Goal: Task Accomplishment & Management: Complete application form

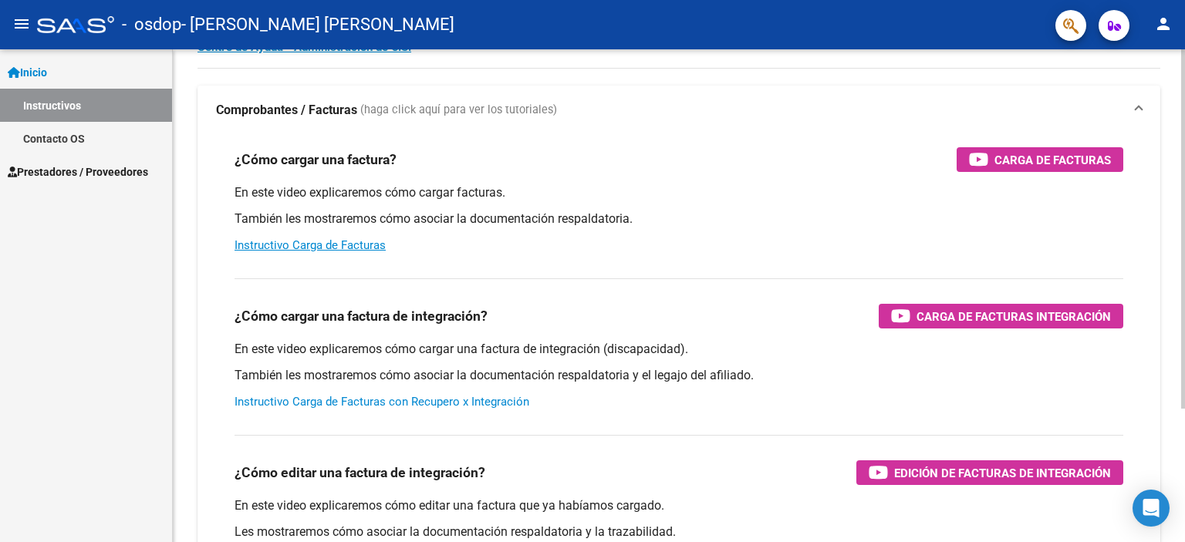
scroll to position [154, 0]
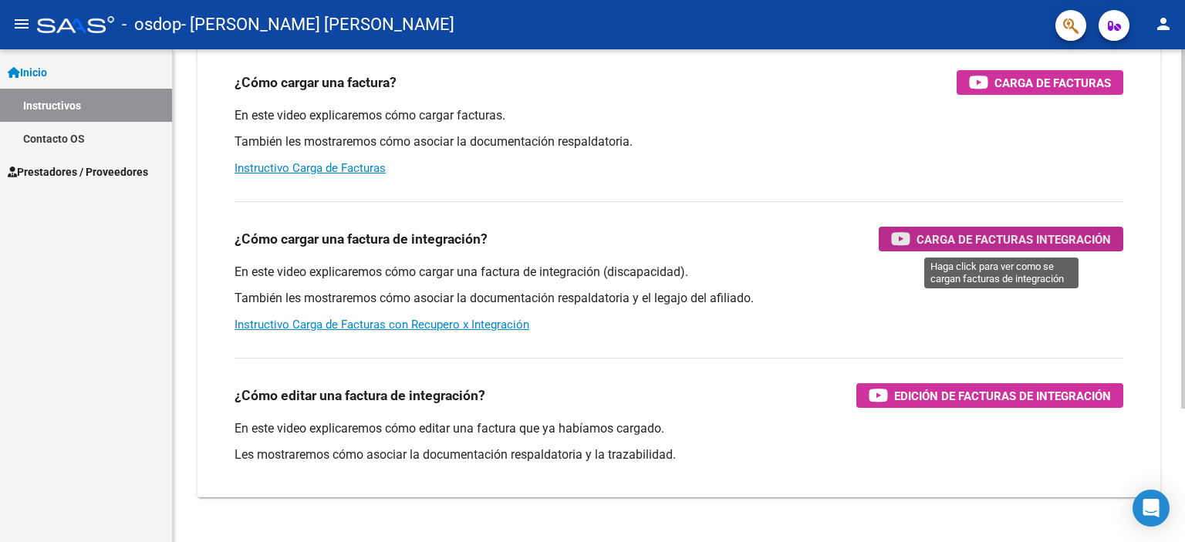
click at [939, 246] on span "Carga de Facturas Integración" at bounding box center [1014, 239] width 194 height 19
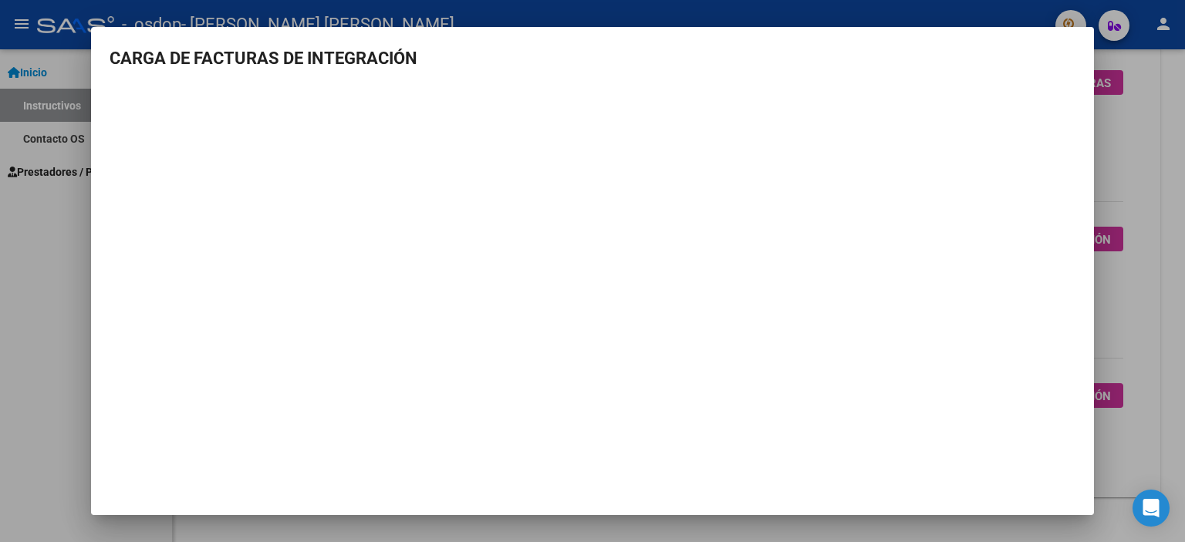
click at [82, 191] on div at bounding box center [592, 271] width 1185 height 542
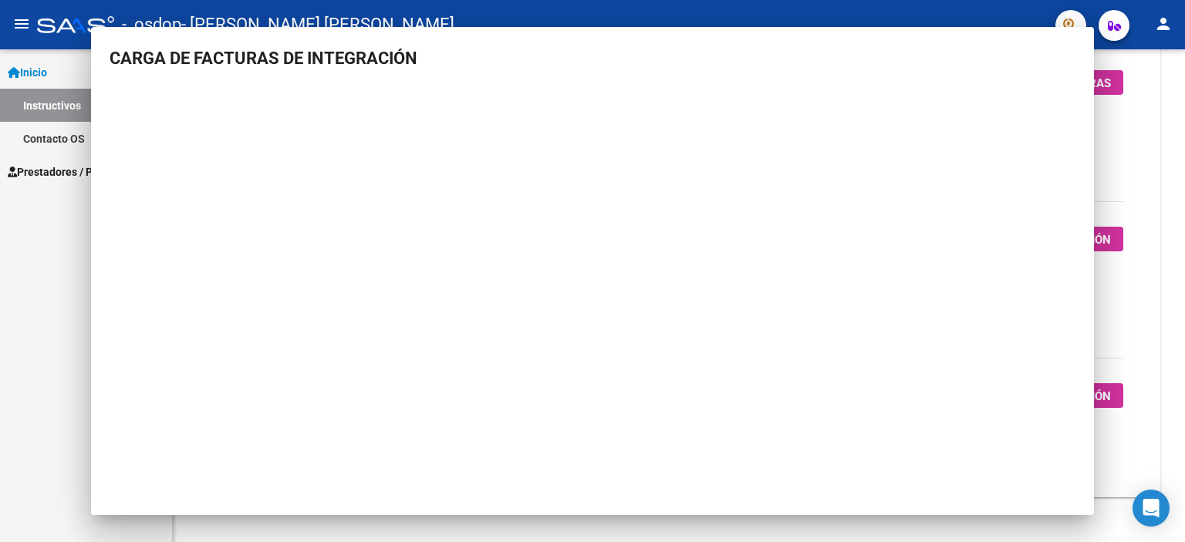
click at [82, 191] on div "Inicio Instructivos Contacto OS Prestadores / Proveedores Facturas - Listado/Ca…" at bounding box center [86, 295] width 172 height 493
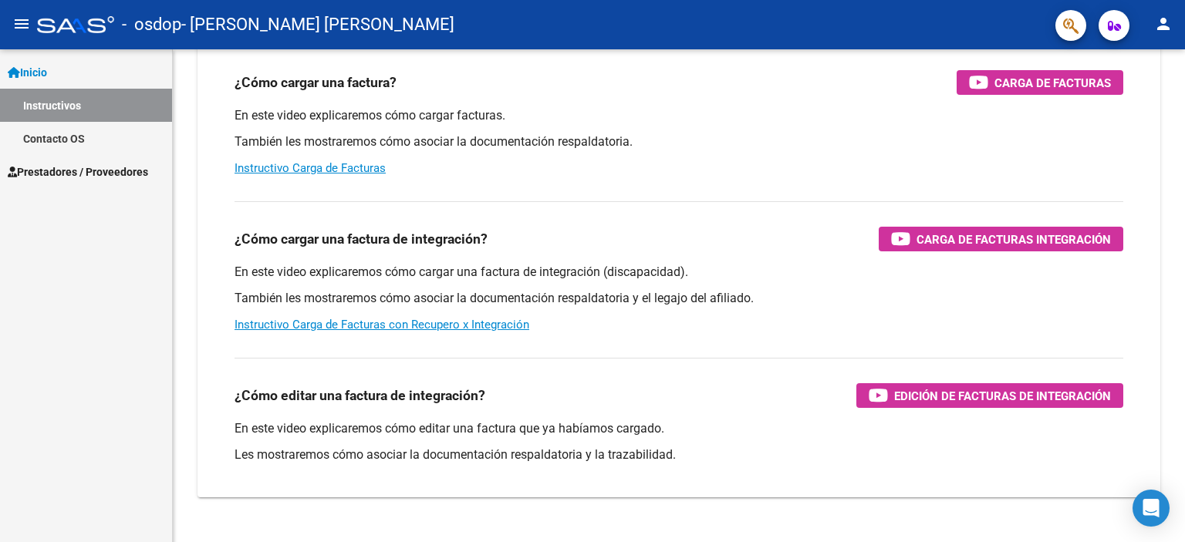
click at [54, 170] on span "Prestadores / Proveedores" at bounding box center [78, 172] width 140 height 17
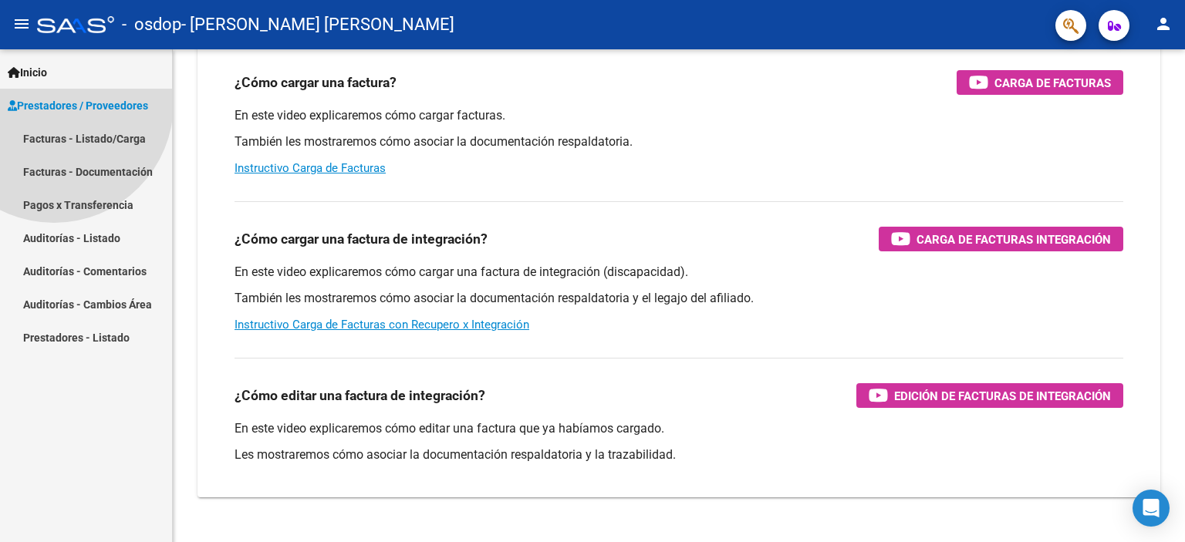
click at [54, 114] on span "Prestadores / Proveedores" at bounding box center [78, 105] width 140 height 17
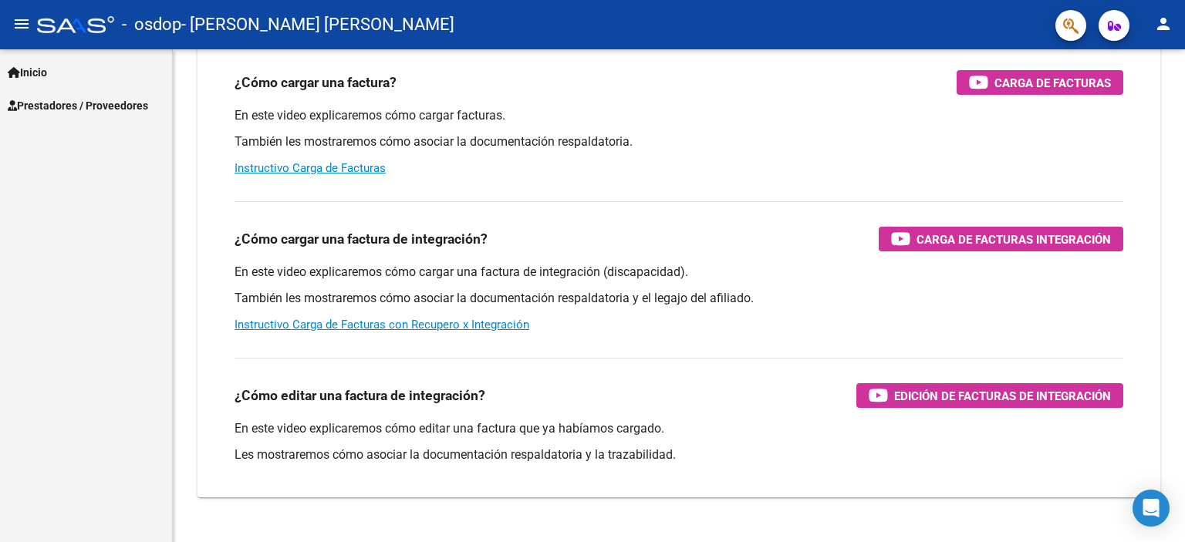
click at [64, 106] on span "Prestadores / Proveedores" at bounding box center [78, 105] width 140 height 17
click at [67, 103] on span "Prestadores / Proveedores" at bounding box center [78, 105] width 140 height 17
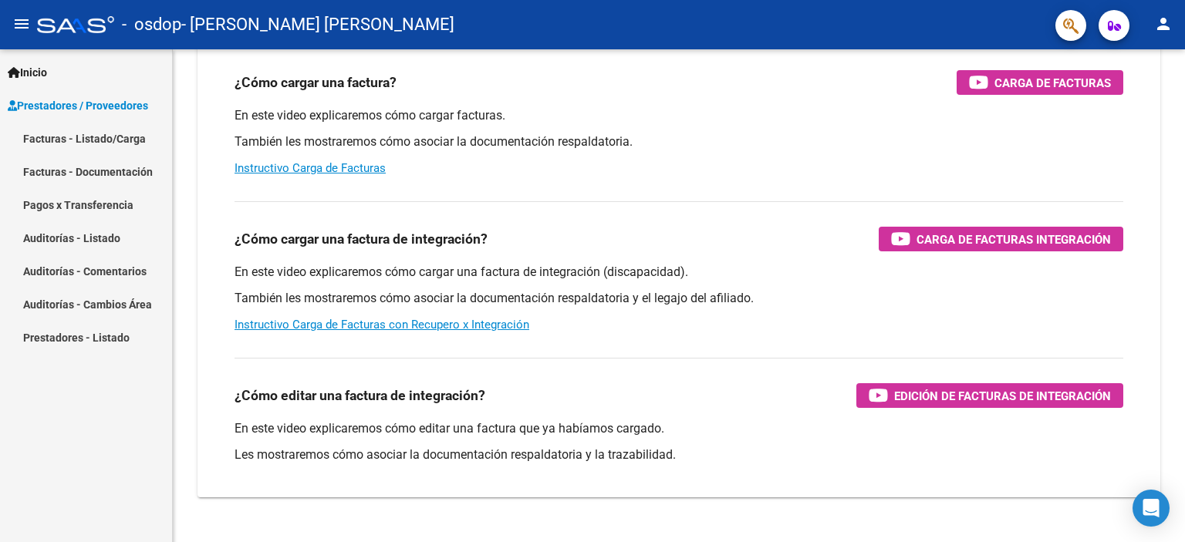
click at [101, 170] on link "Facturas - Documentación" at bounding box center [86, 171] width 172 height 33
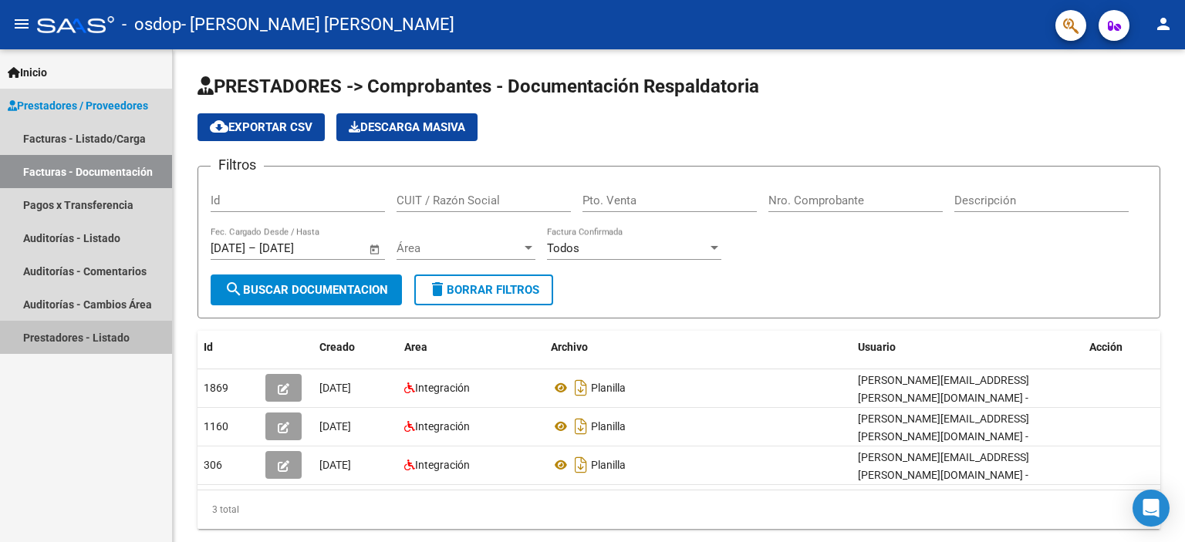
click at [114, 336] on link "Prestadores - Listado" at bounding box center [86, 337] width 172 height 33
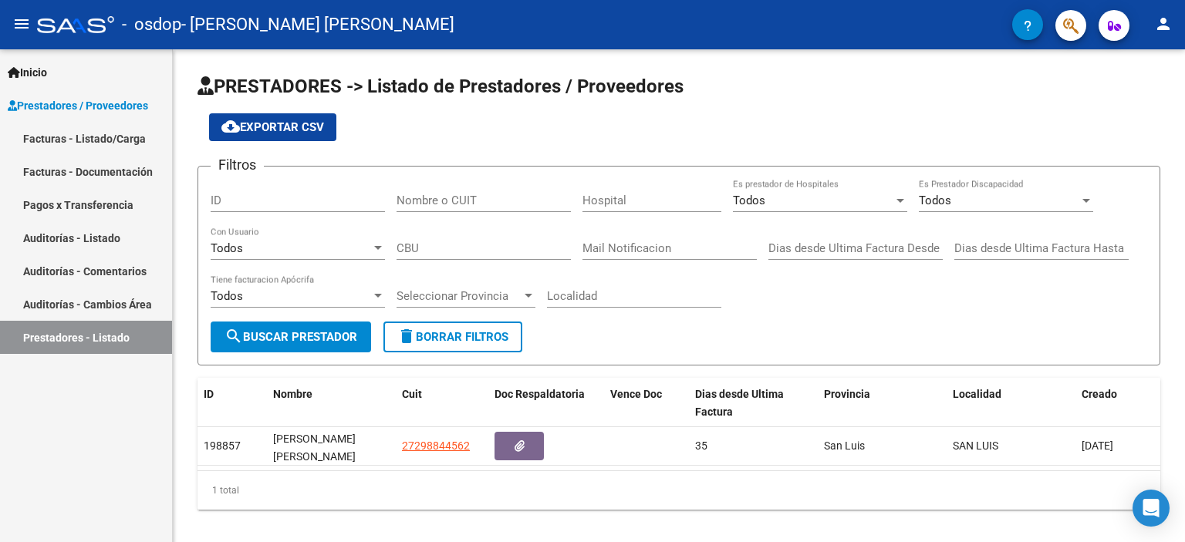
click at [54, 172] on link "Facturas - Documentación" at bounding box center [86, 171] width 172 height 33
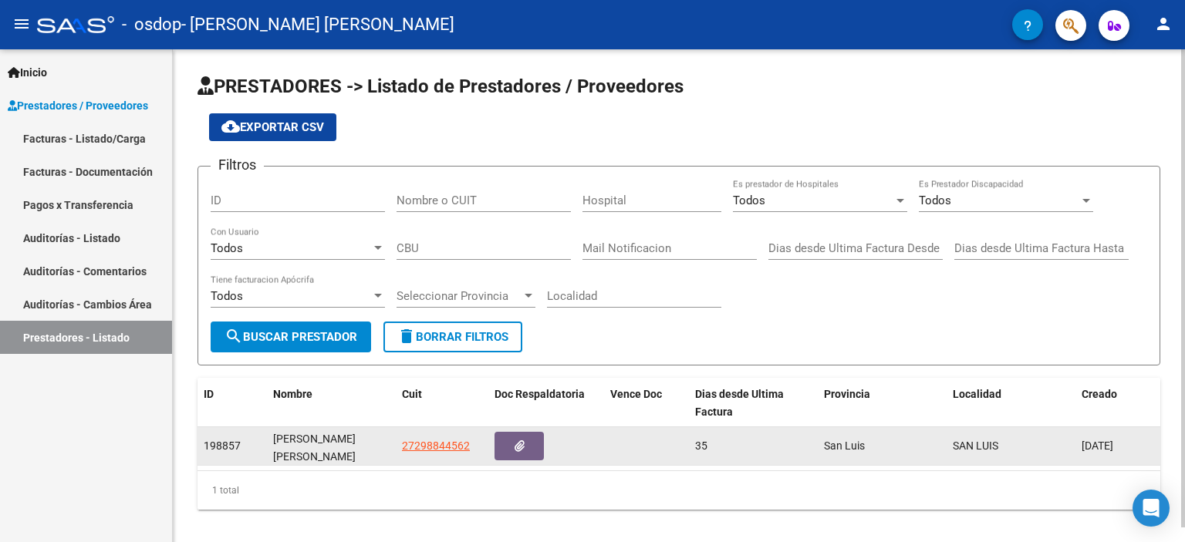
scroll to position [15, 0]
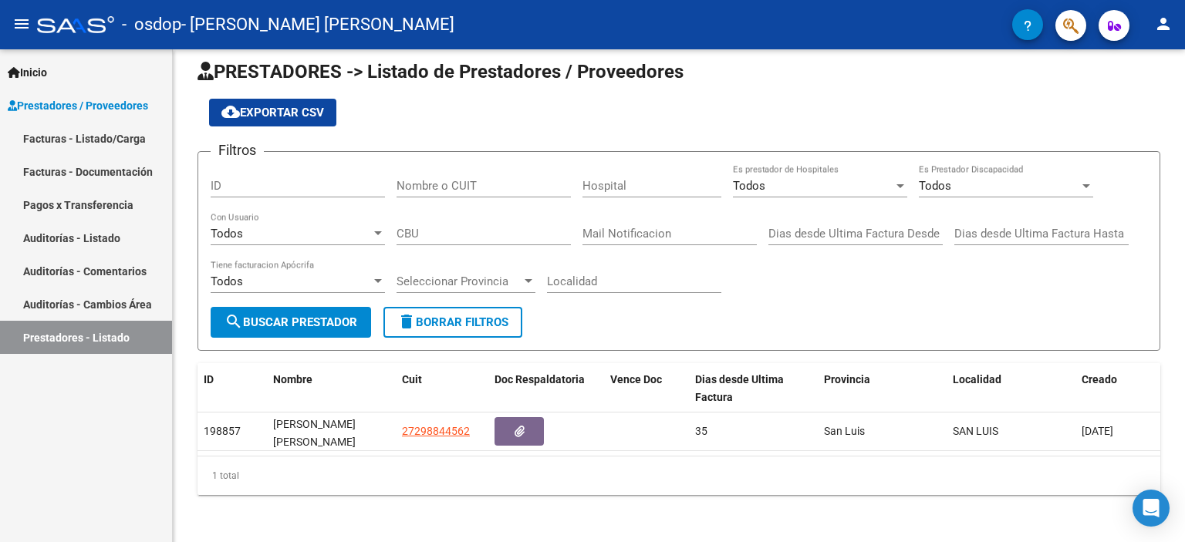
click at [100, 145] on link "Facturas - Listado/Carga" at bounding box center [86, 138] width 172 height 33
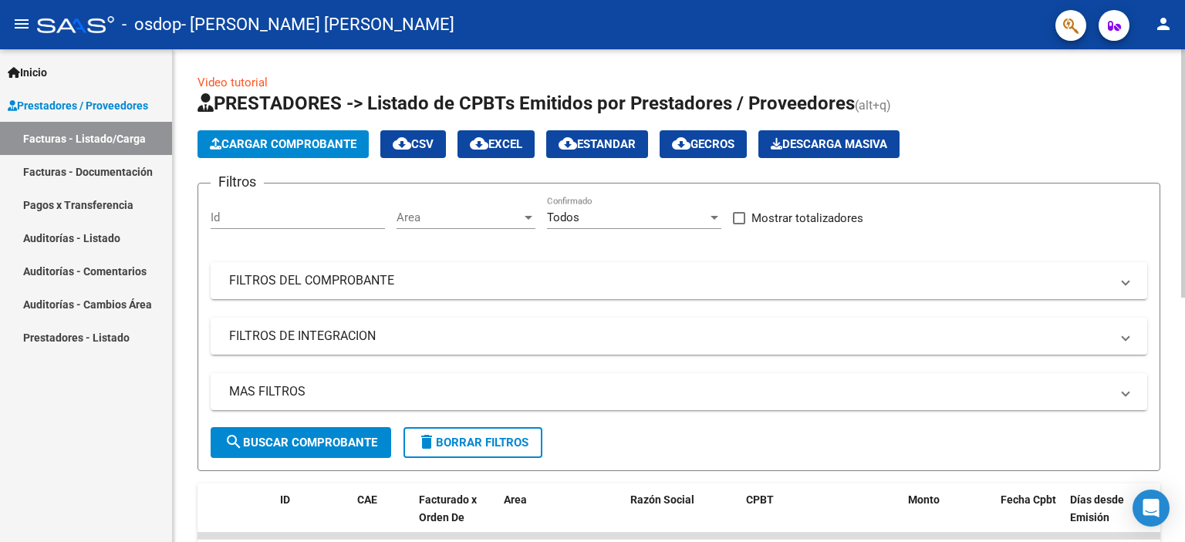
scroll to position [309, 0]
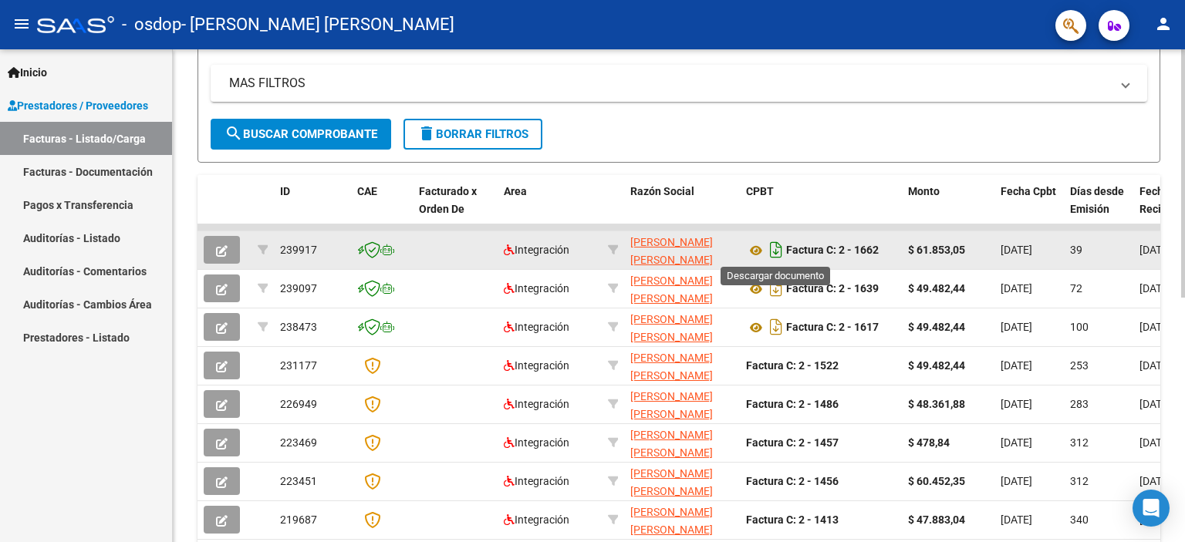
click at [772, 248] on icon "Descargar documento" at bounding box center [776, 250] width 20 height 25
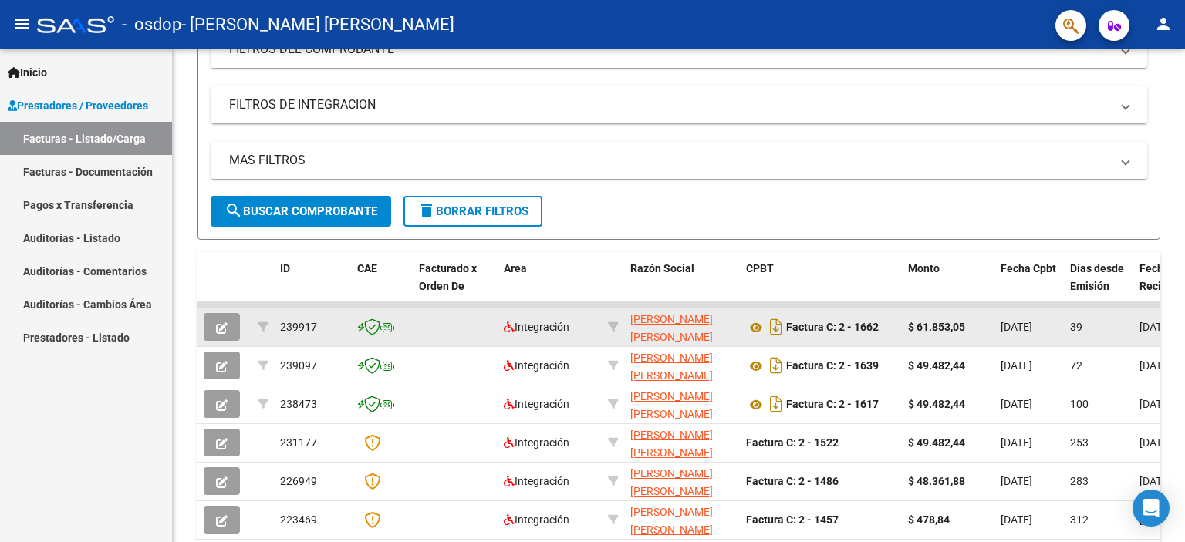
click at [76, 103] on span "Prestadores / Proveedores" at bounding box center [78, 105] width 140 height 17
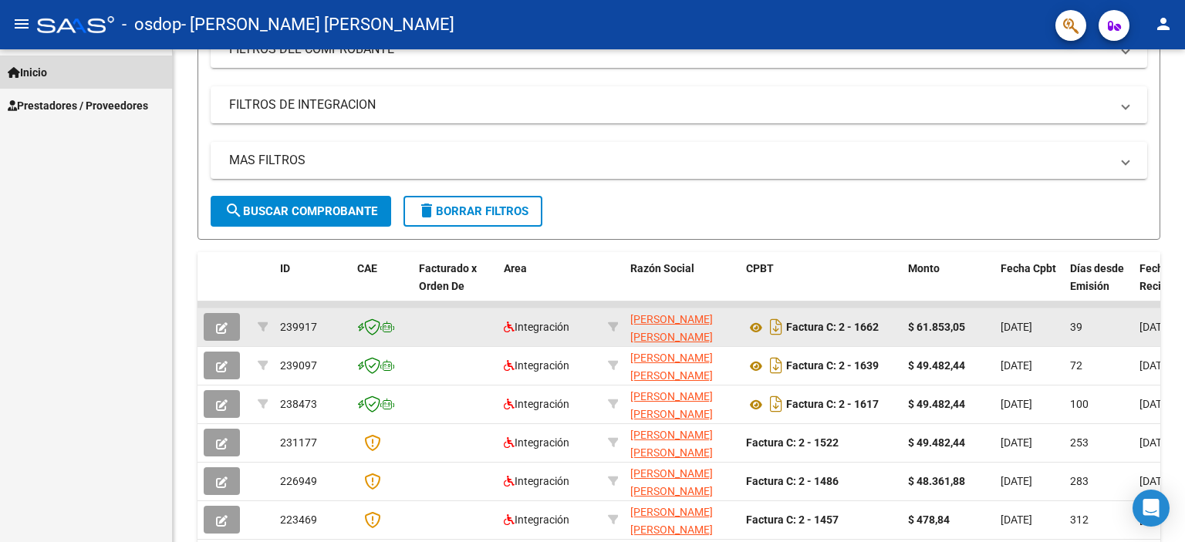
click at [47, 77] on span "Inicio" at bounding box center [27, 72] width 39 height 17
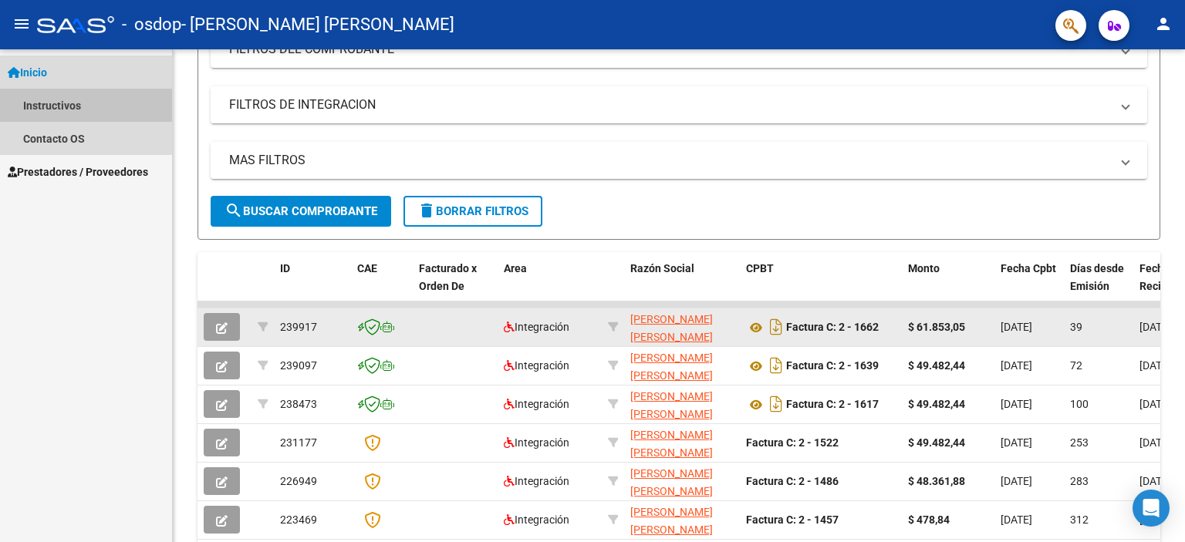
click at [63, 107] on link "Instructivos" at bounding box center [86, 105] width 172 height 33
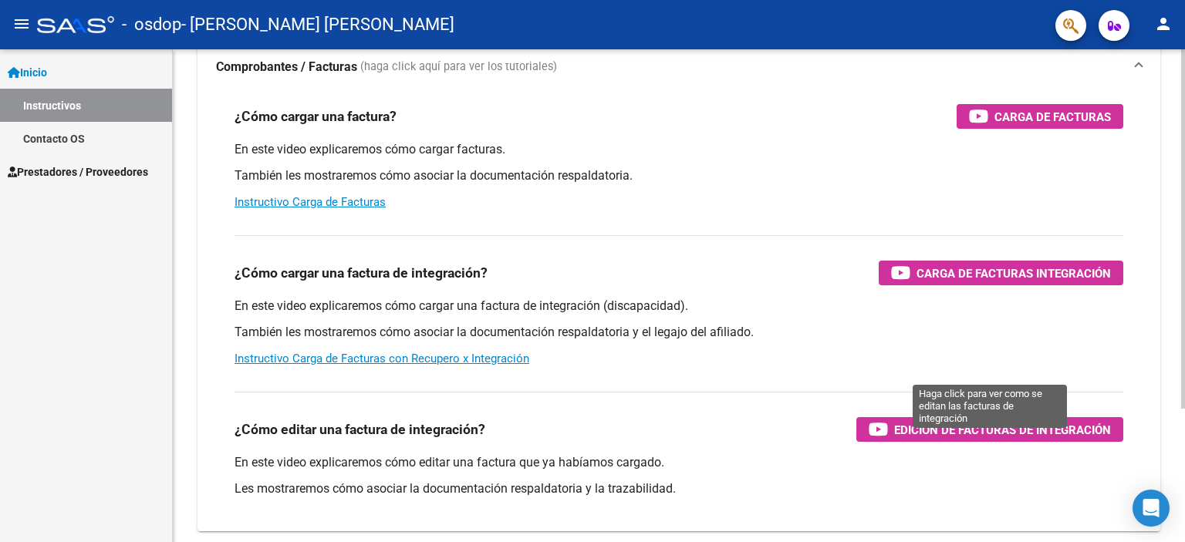
scroll to position [29, 0]
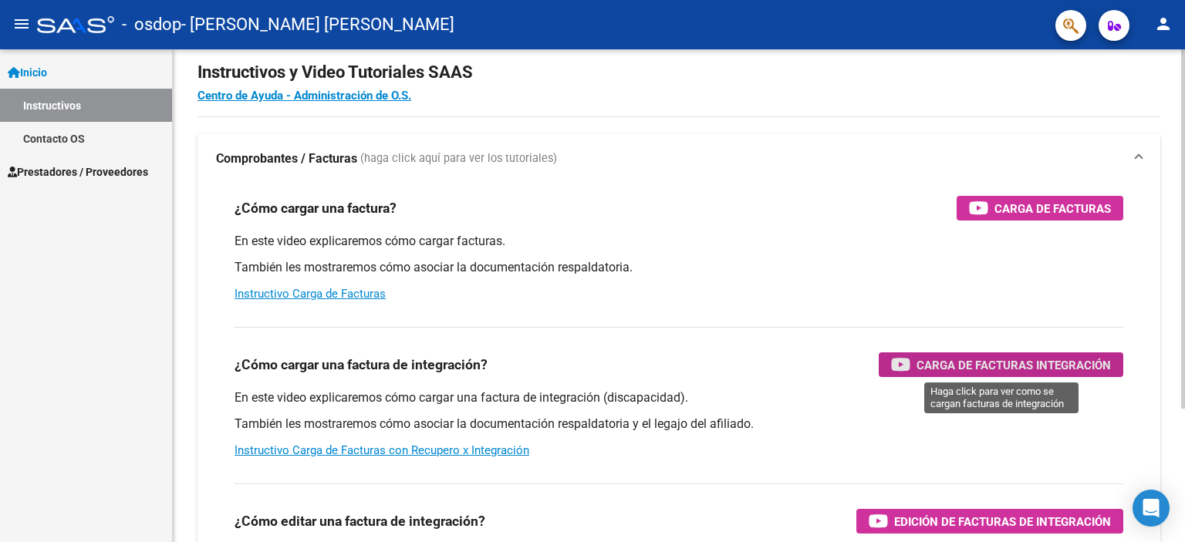
click at [1047, 360] on span "Carga de Facturas Integración" at bounding box center [1014, 365] width 194 height 19
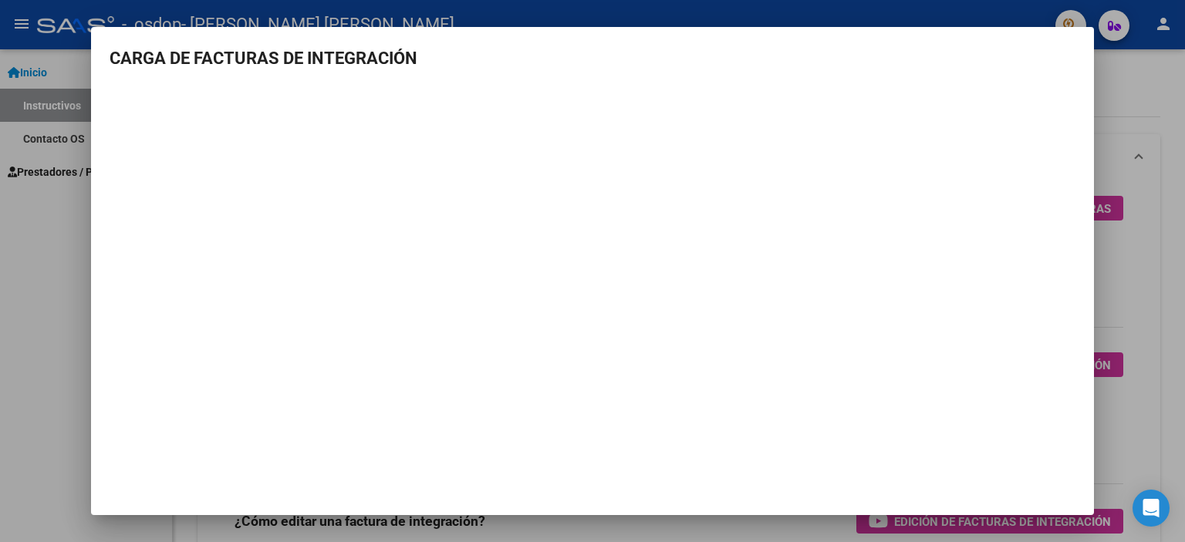
click at [1100, 96] on div at bounding box center [592, 271] width 1185 height 542
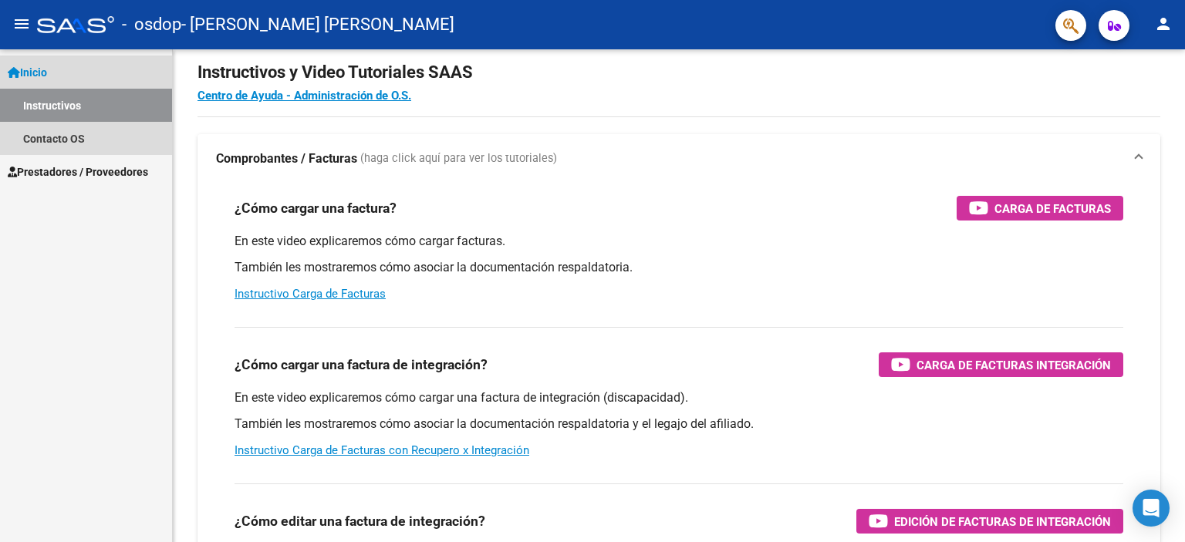
click at [43, 70] on span "Inicio" at bounding box center [27, 72] width 39 height 17
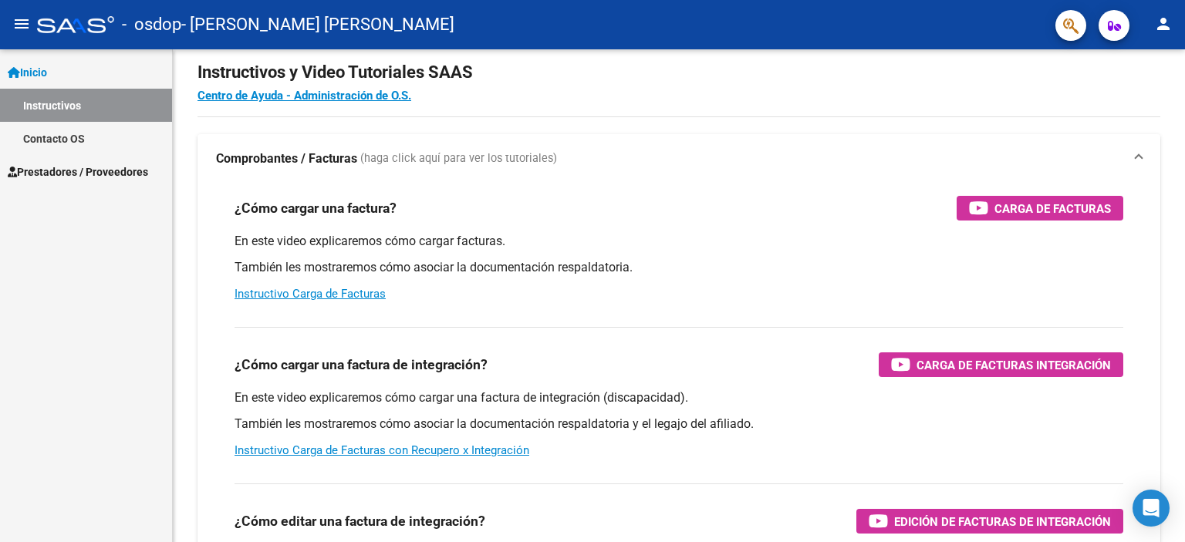
click at [43, 70] on span "Inicio" at bounding box center [27, 72] width 39 height 17
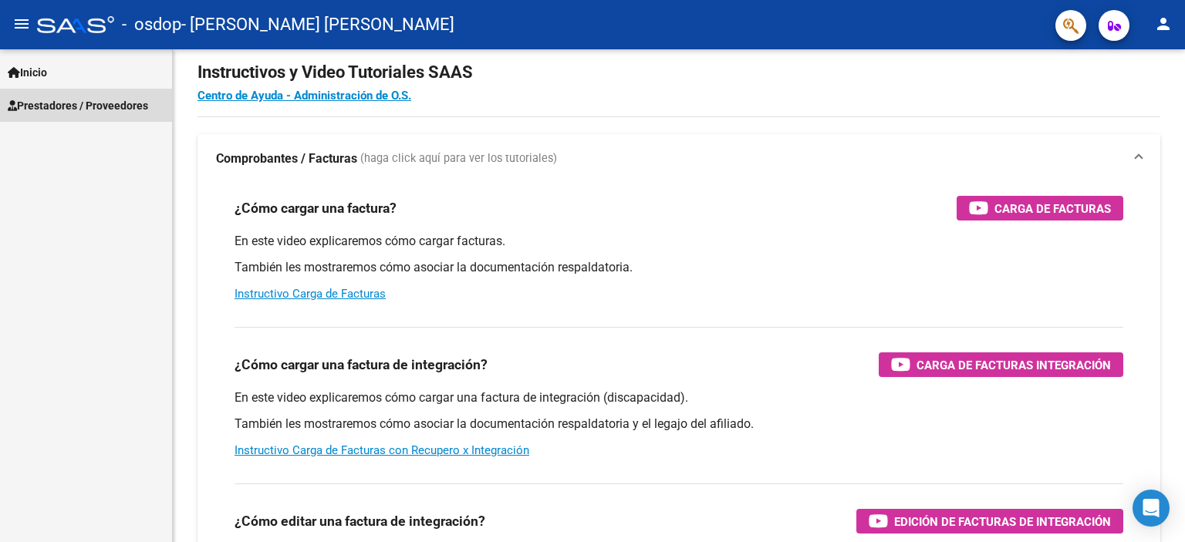
click at [75, 109] on span "Prestadores / Proveedores" at bounding box center [78, 105] width 140 height 17
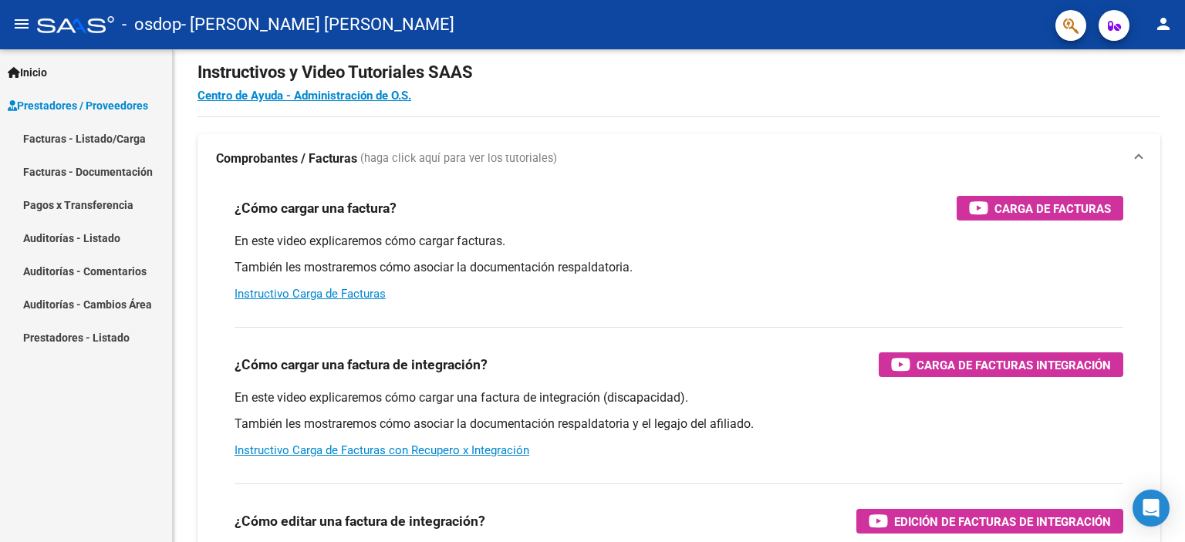
click at [98, 140] on link "Facturas - Listado/Carga" at bounding box center [86, 138] width 172 height 33
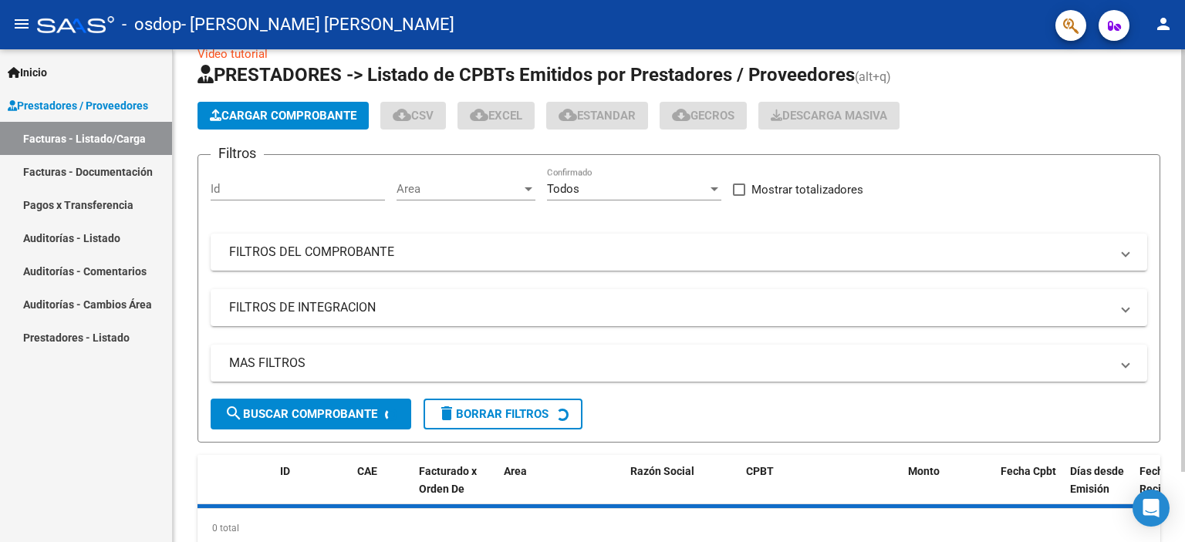
click at [278, 116] on span "Cargar Comprobante" at bounding box center [283, 116] width 147 height 14
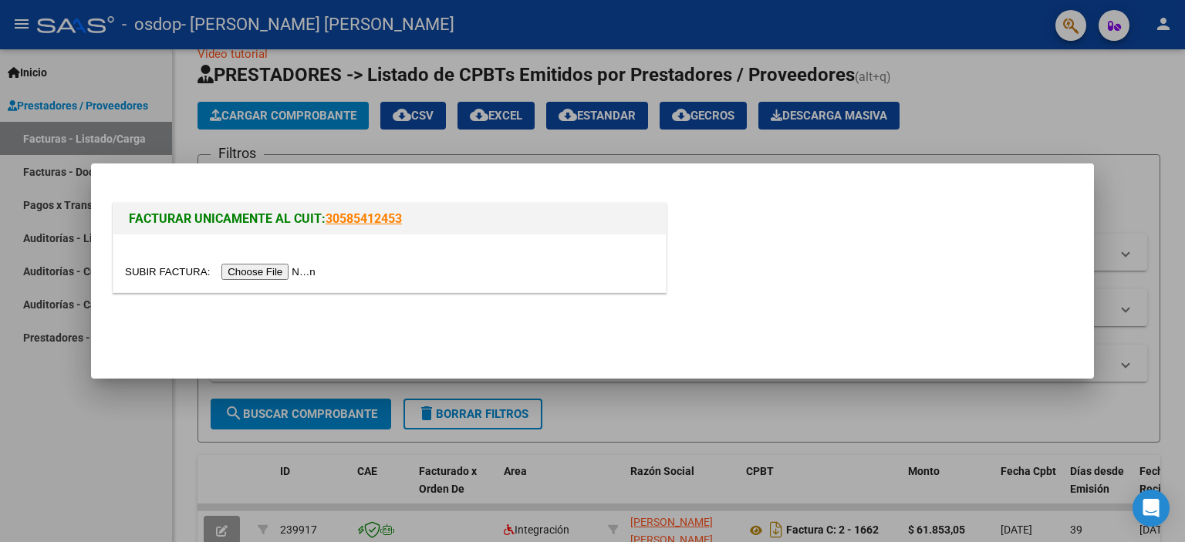
click at [300, 274] on input "file" at bounding box center [222, 272] width 195 height 16
click at [269, 277] on input "file" at bounding box center [222, 272] width 195 height 16
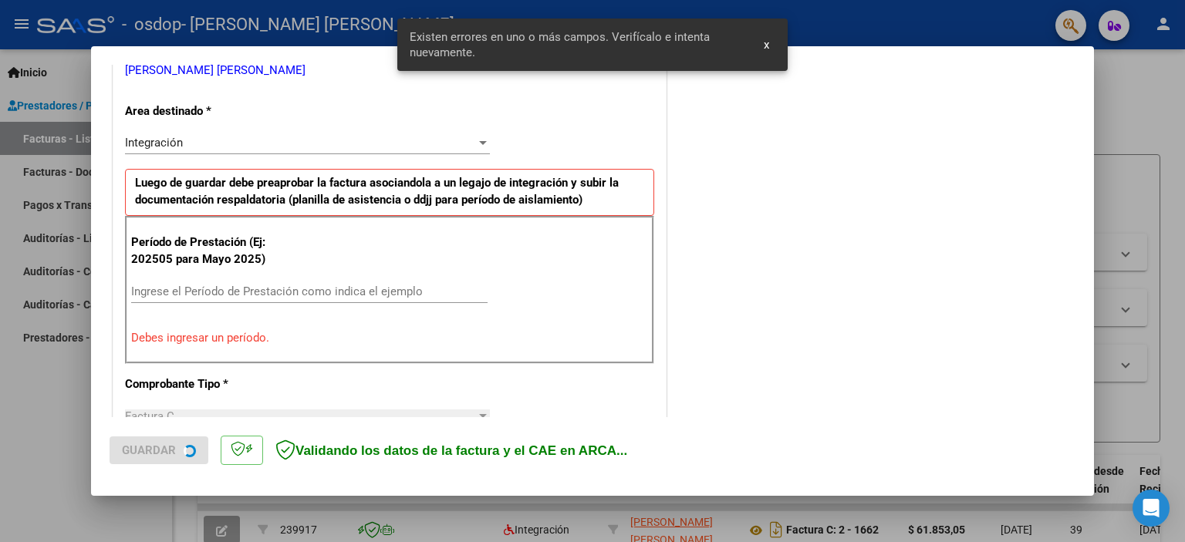
scroll to position [330, 0]
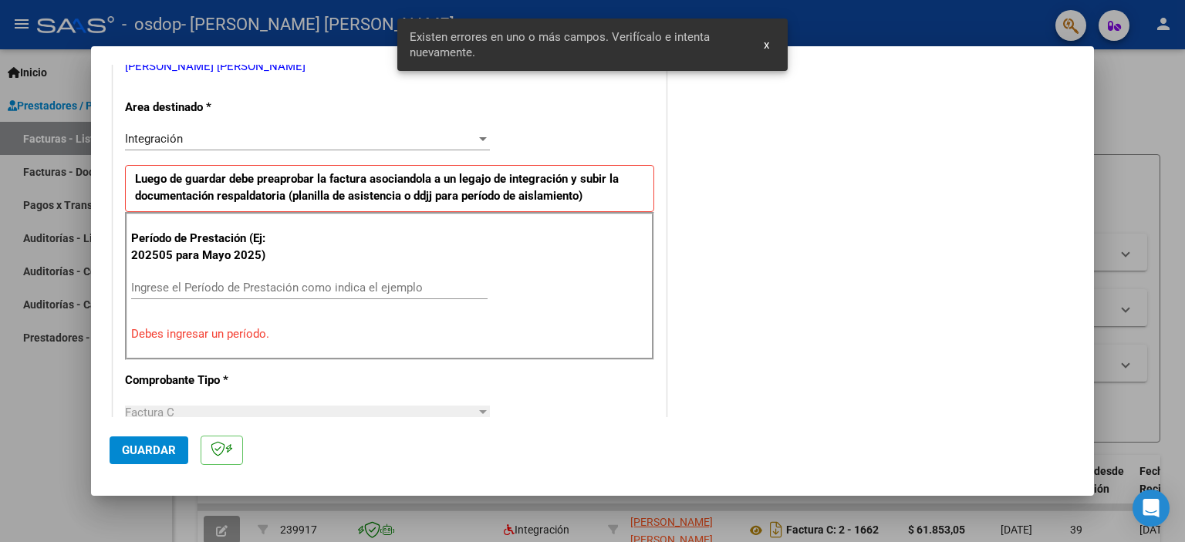
click at [281, 283] on input "Ingrese el Período de Prestación como indica el ejemplo" at bounding box center [309, 288] width 357 height 14
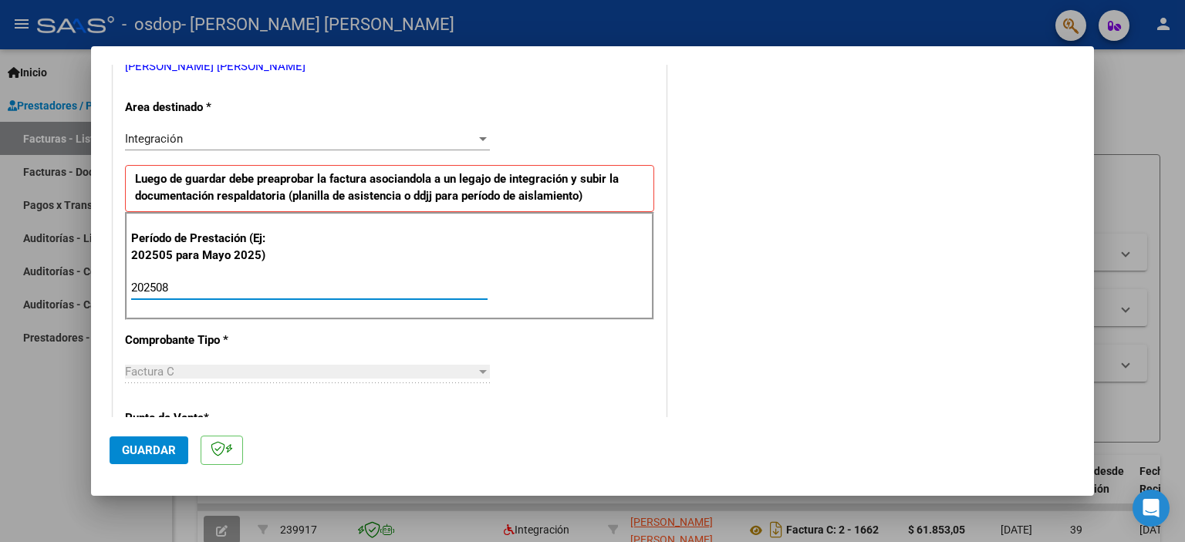
type input "202508"
click at [694, 363] on div "COMENTARIOS Comentarios del Prestador / Gerenciador:" at bounding box center [873, 422] width 406 height 1341
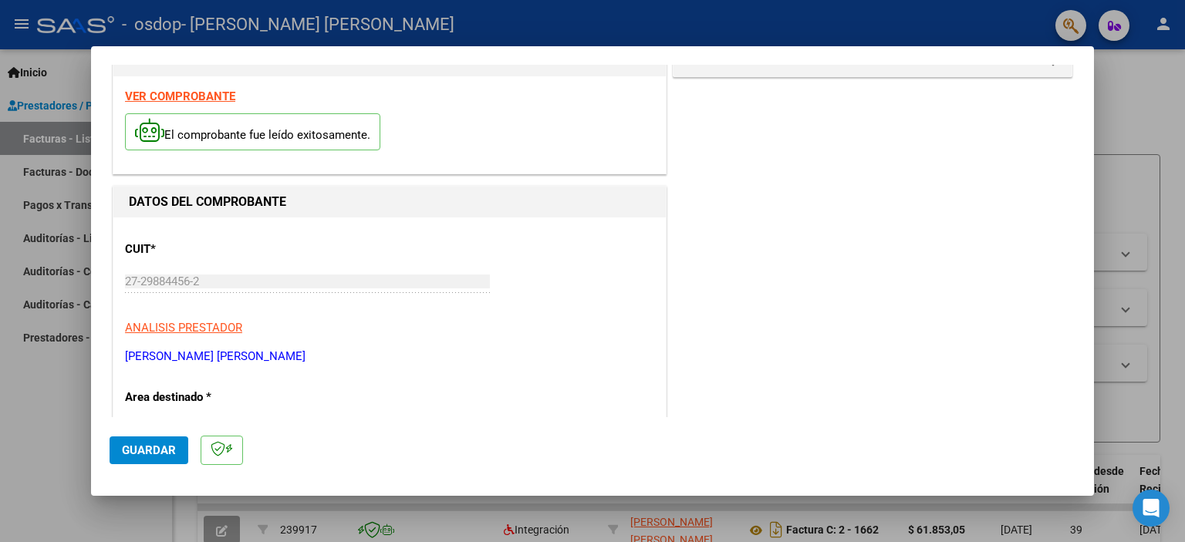
scroll to position [6, 0]
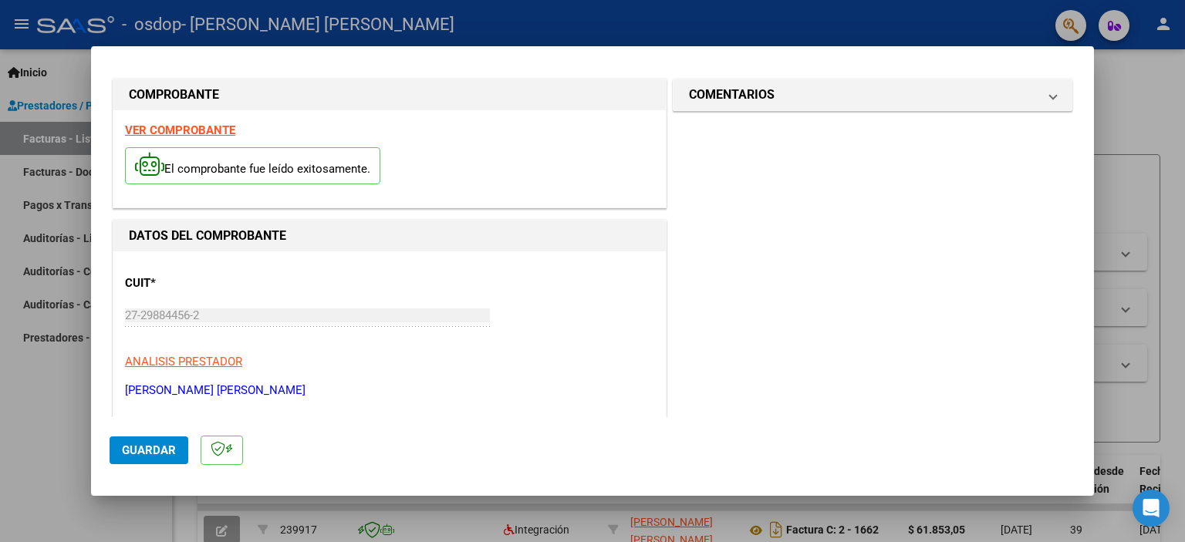
click at [1064, 190] on mat-dialog-content "COMPROBANTE VER COMPROBANTE El comprobante fue leído exitosamente. DATOS DEL CO…" at bounding box center [592, 241] width 1003 height 353
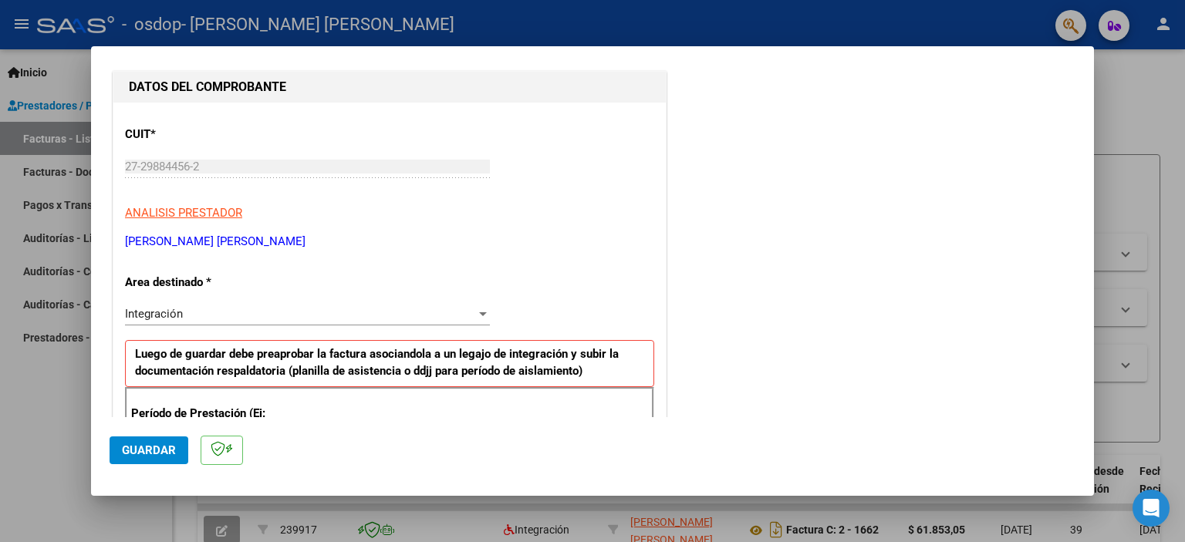
scroll to position [157, 0]
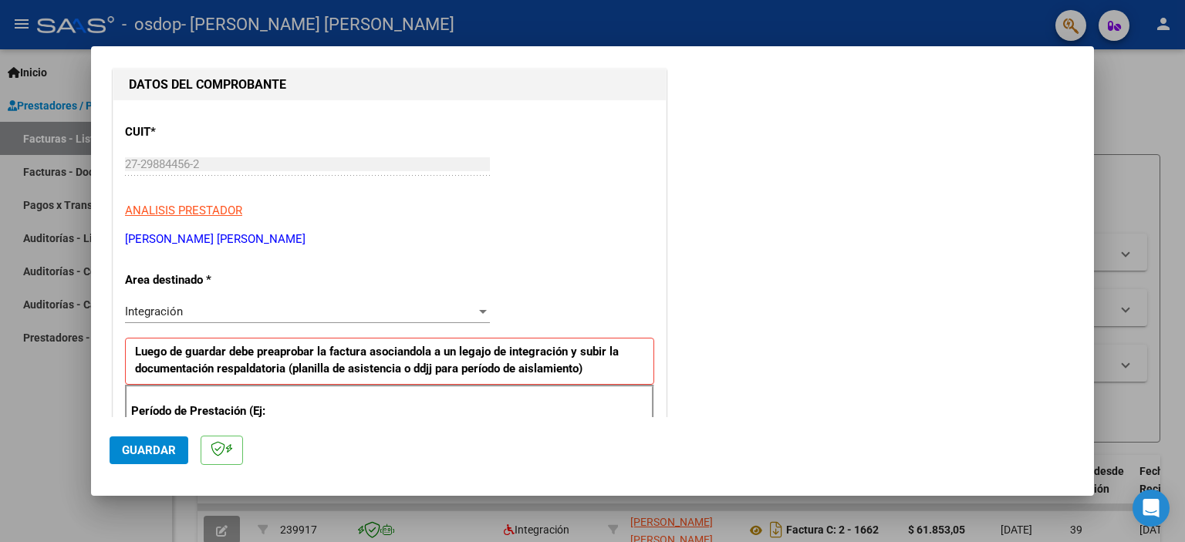
click at [484, 309] on div at bounding box center [483, 312] width 14 height 12
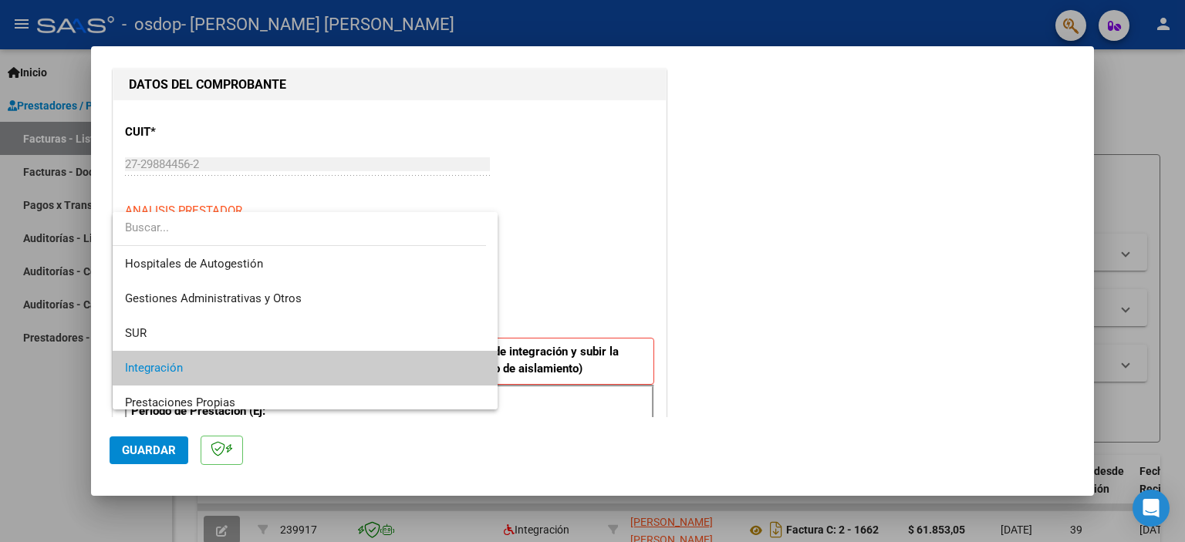
scroll to position [57, 0]
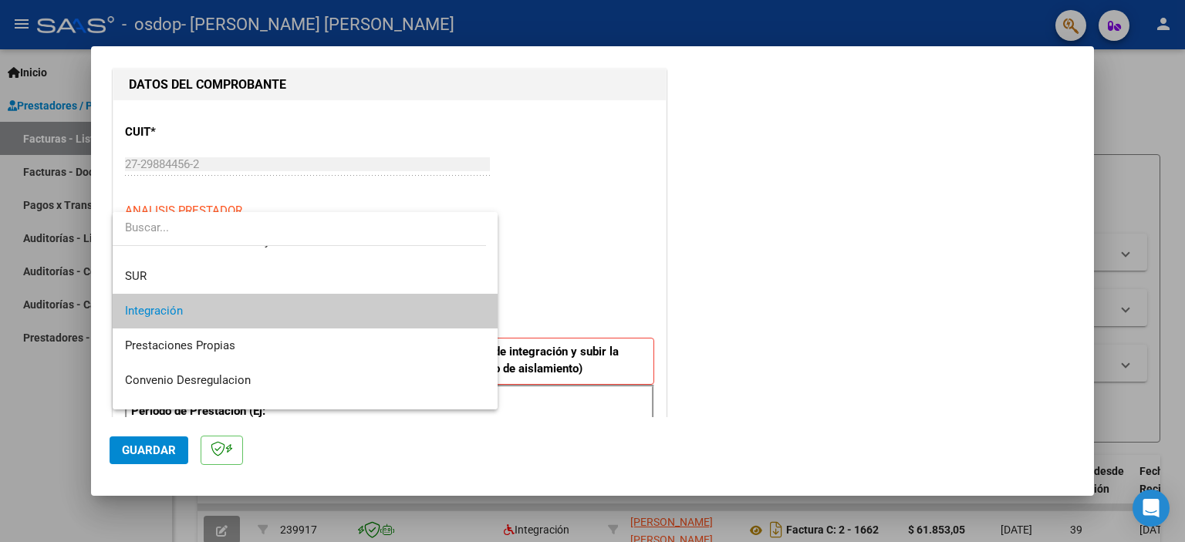
click at [765, 289] on div at bounding box center [592, 271] width 1185 height 542
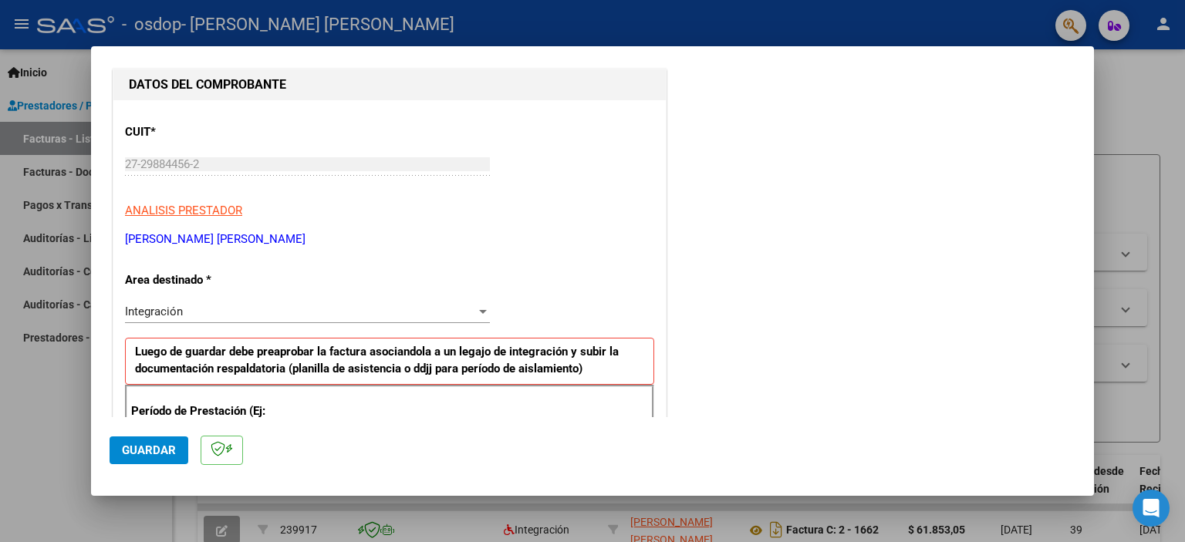
click at [48, 104] on div at bounding box center [592, 271] width 1185 height 542
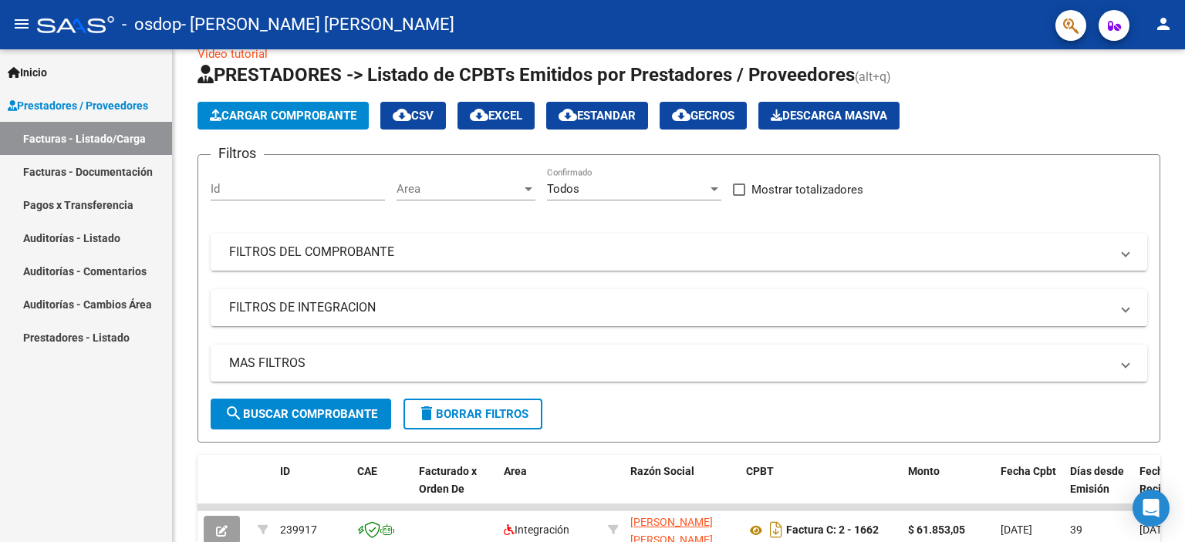
click at [44, 67] on span "Inicio" at bounding box center [27, 72] width 39 height 17
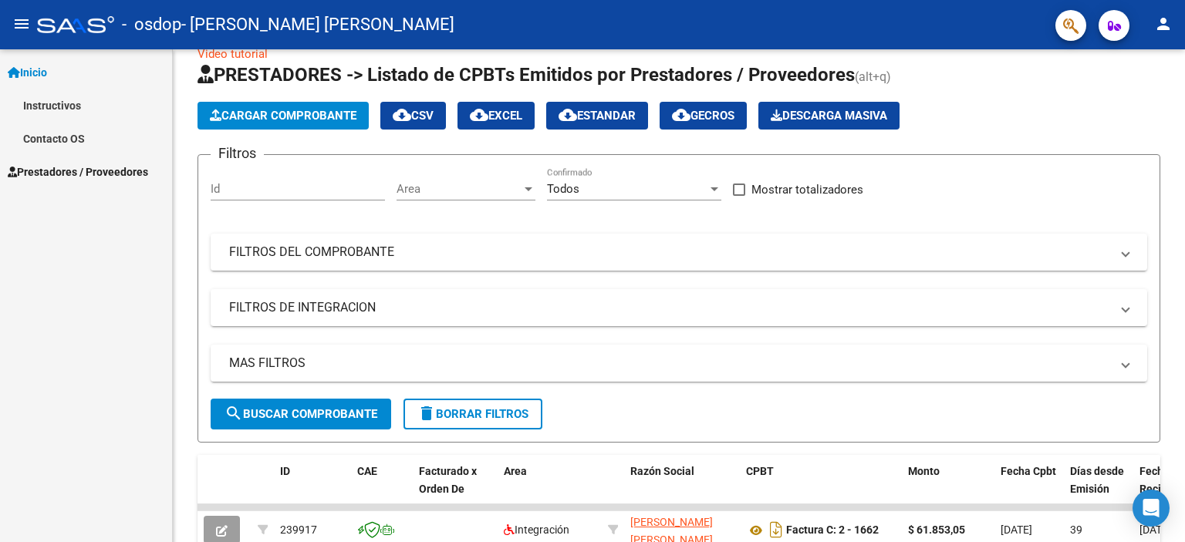
click at [73, 110] on link "Instructivos" at bounding box center [86, 105] width 172 height 33
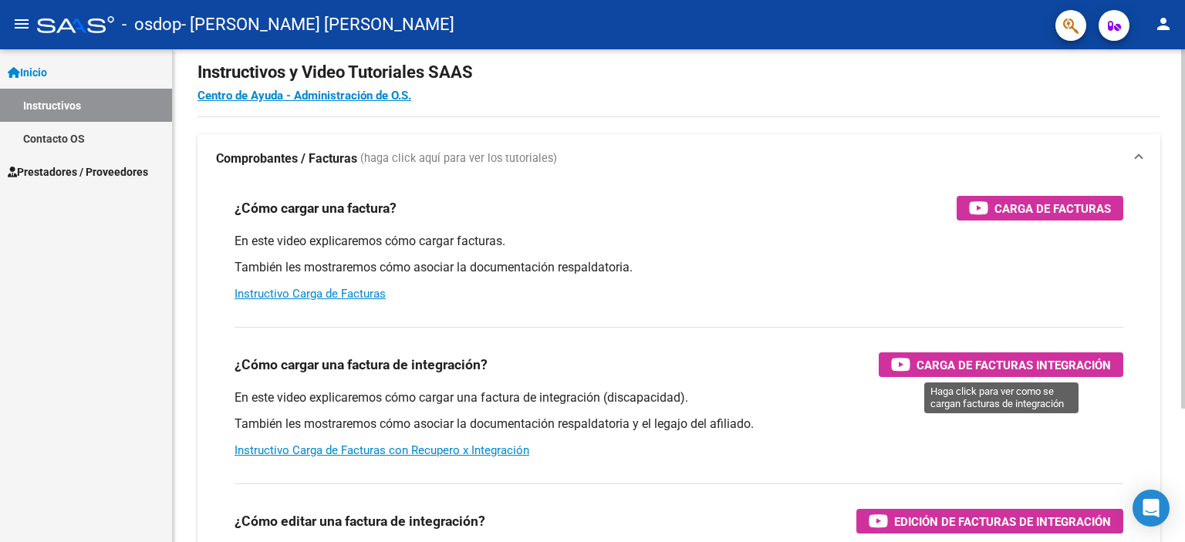
click at [968, 365] on span "Carga de Facturas Integración" at bounding box center [1014, 365] width 194 height 19
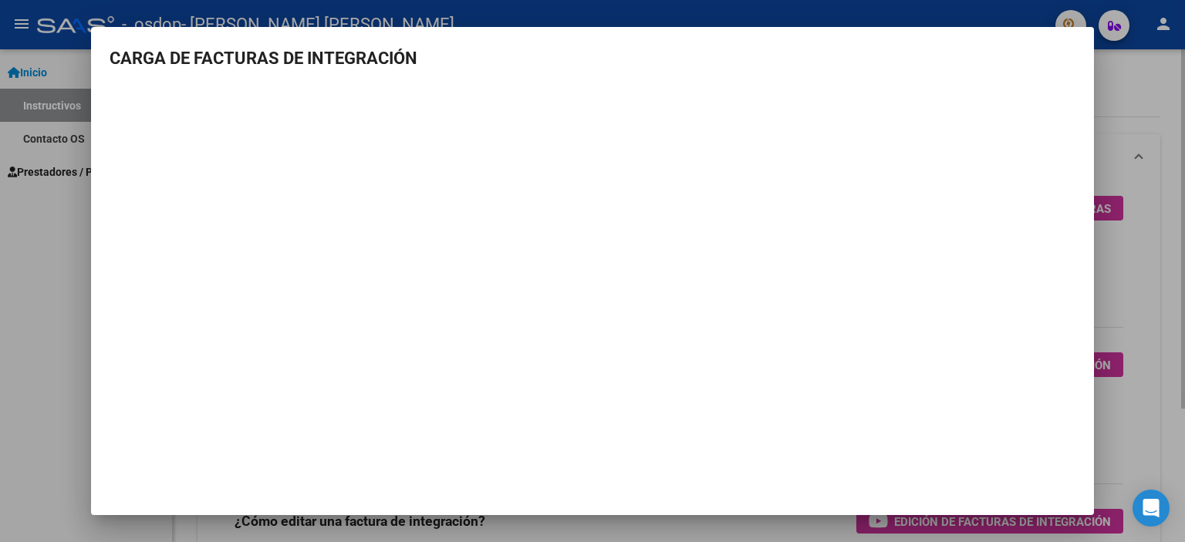
click at [1108, 422] on div at bounding box center [592, 271] width 1185 height 542
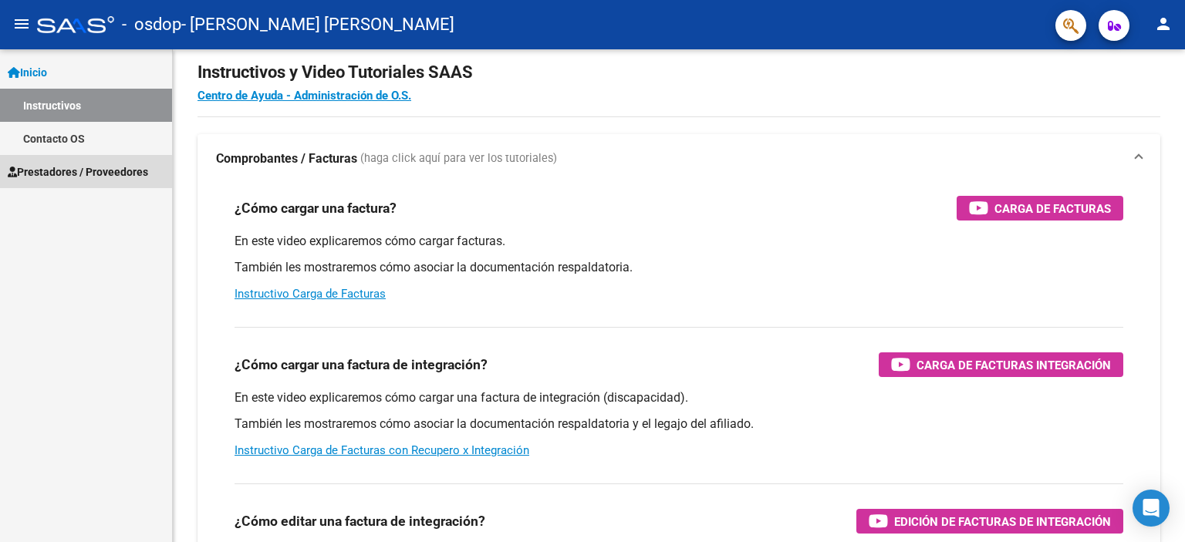
click at [58, 174] on span "Prestadores / Proveedores" at bounding box center [78, 172] width 140 height 17
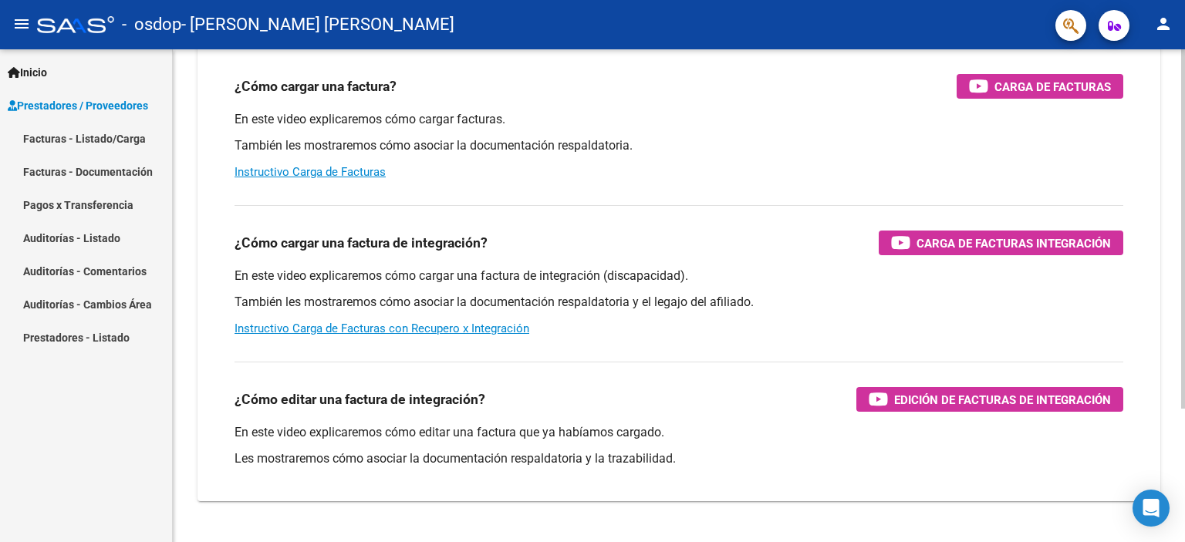
scroll to position [183, 0]
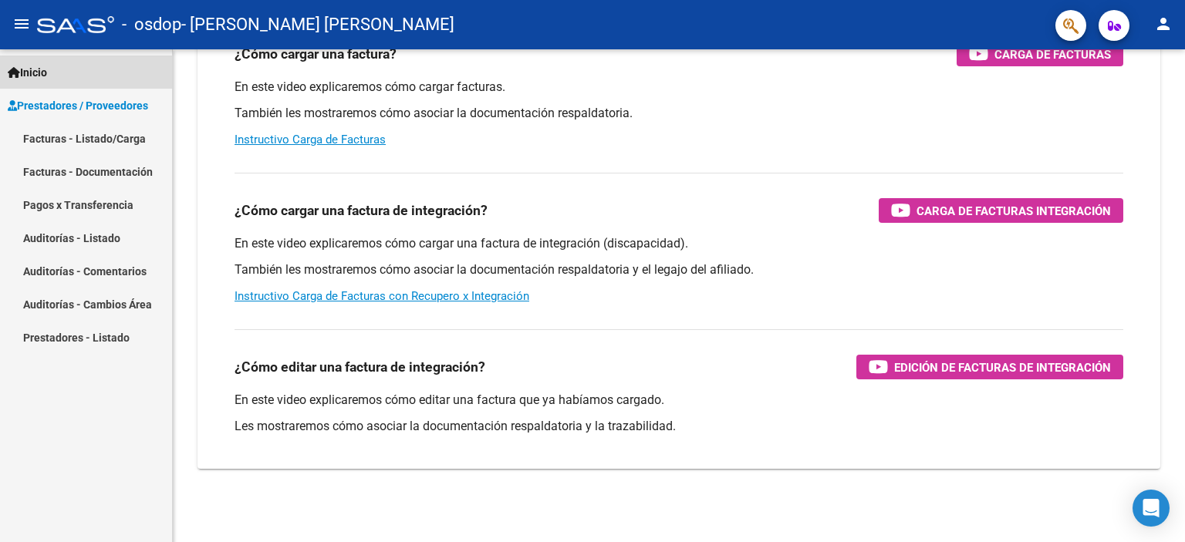
click at [47, 78] on span "Inicio" at bounding box center [27, 72] width 39 height 17
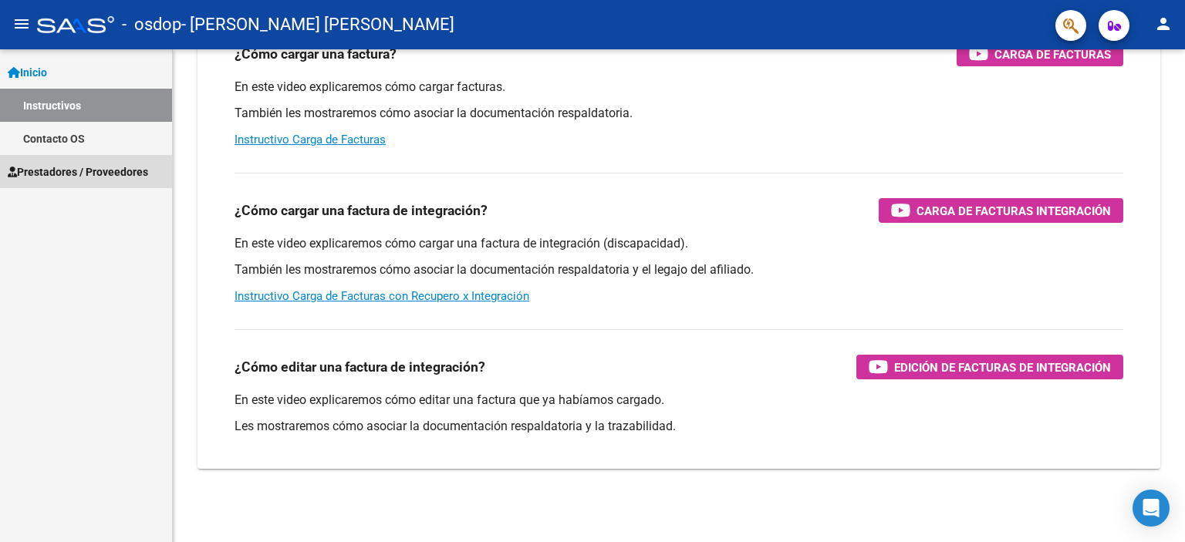
click at [54, 177] on span "Prestadores / Proveedores" at bounding box center [78, 172] width 140 height 17
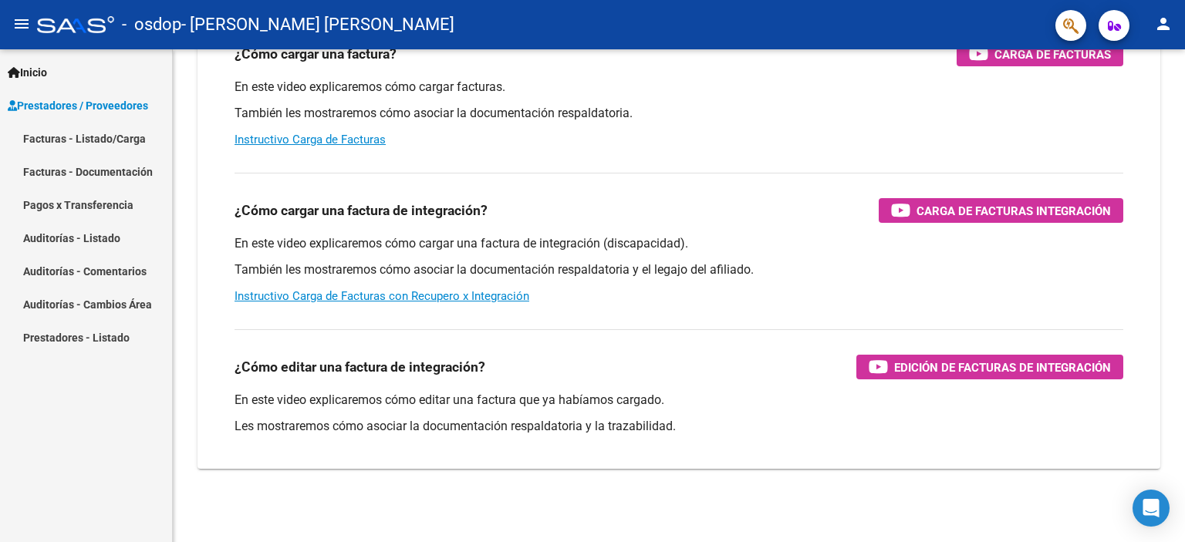
click at [95, 169] on link "Facturas - Documentación" at bounding box center [86, 171] width 172 height 33
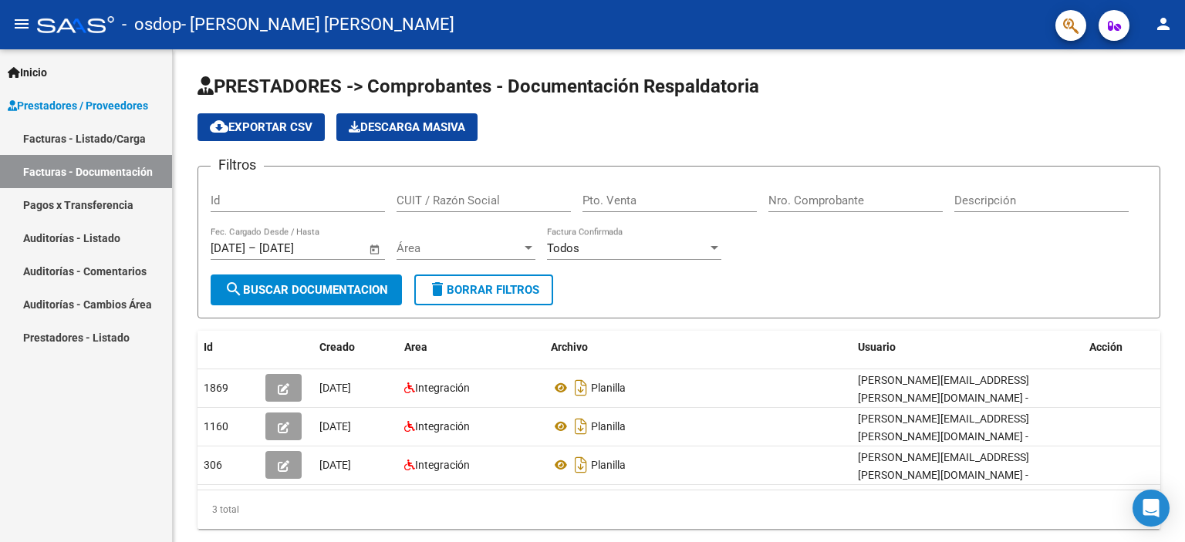
click at [87, 140] on link "Facturas - Listado/Carga" at bounding box center [86, 138] width 172 height 33
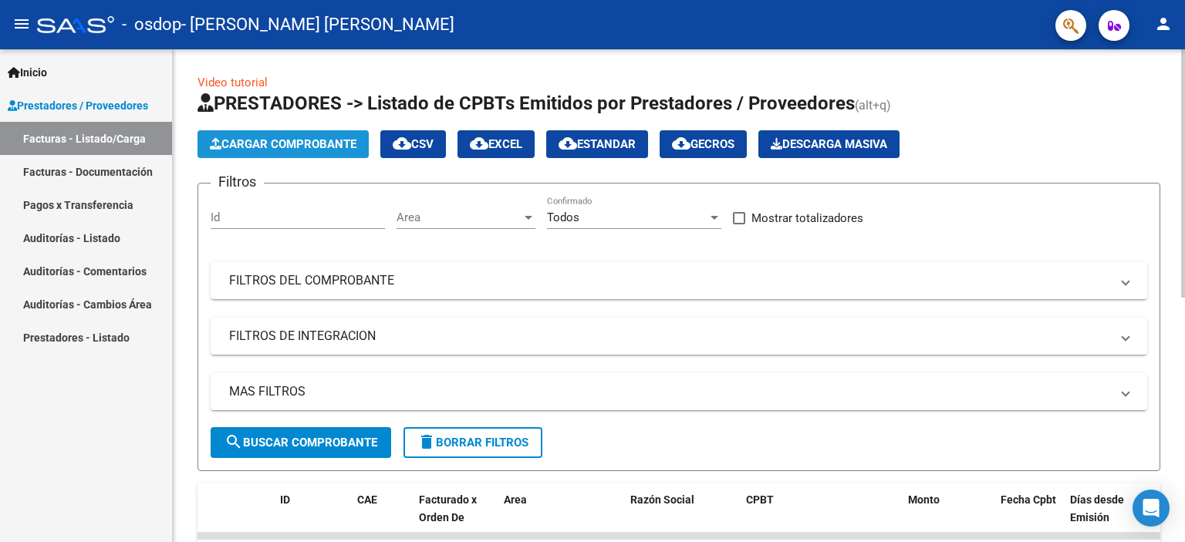
click at [262, 147] on span "Cargar Comprobante" at bounding box center [283, 144] width 147 height 14
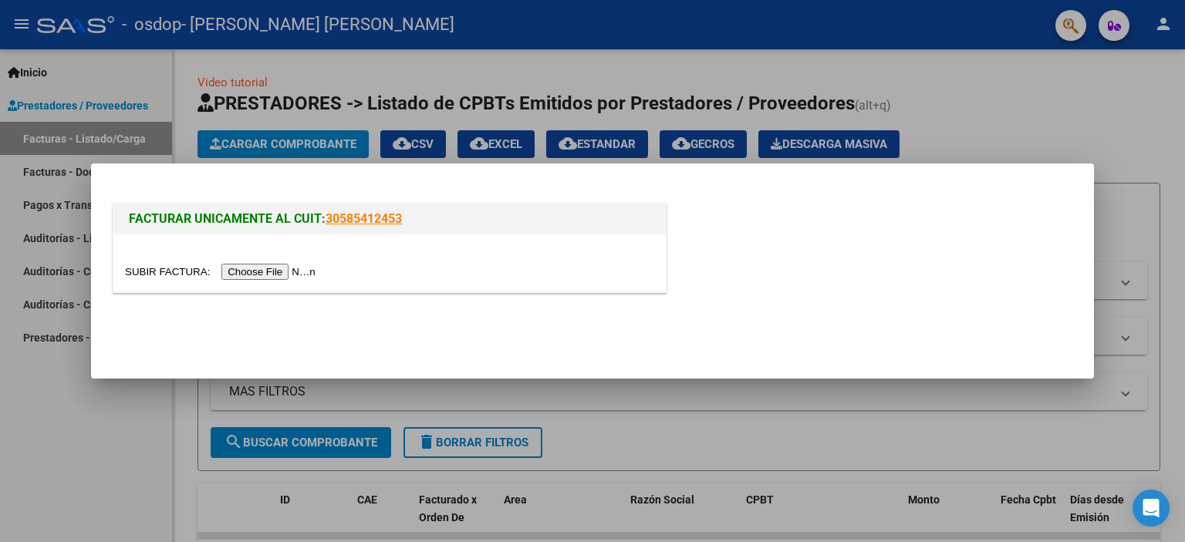
click at [313, 277] on input "file" at bounding box center [222, 272] width 195 height 16
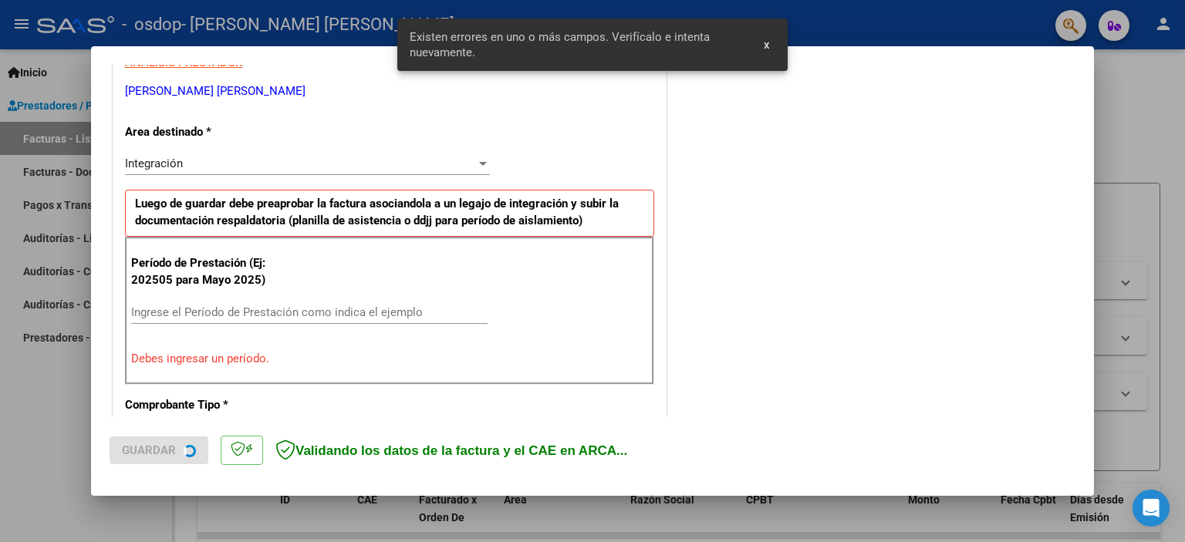
scroll to position [330, 0]
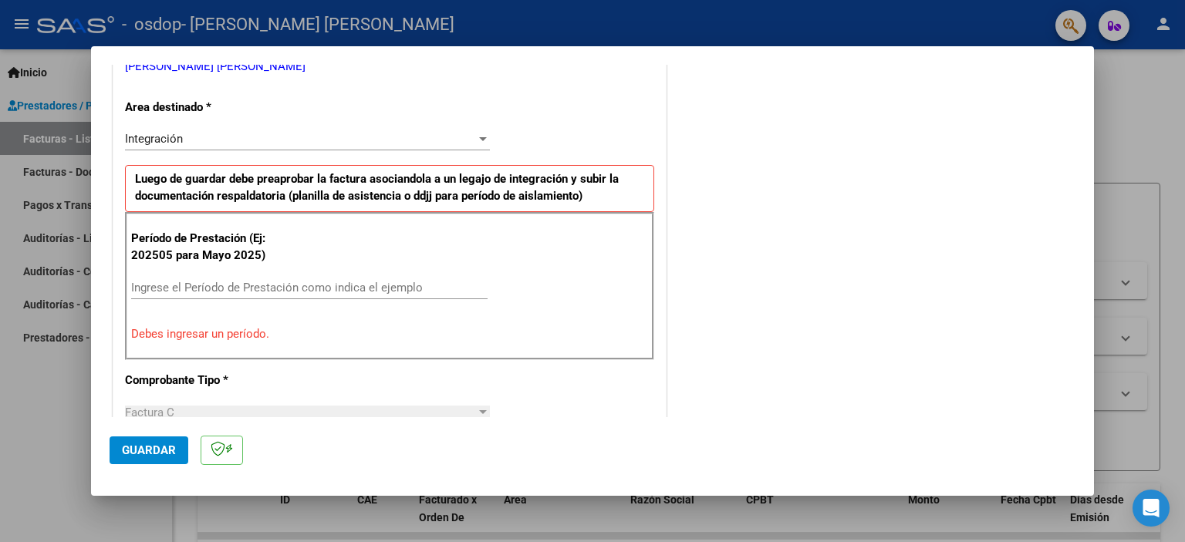
click at [185, 289] on input "Ingrese el Período de Prestación como indica el ejemplo" at bounding box center [309, 288] width 357 height 14
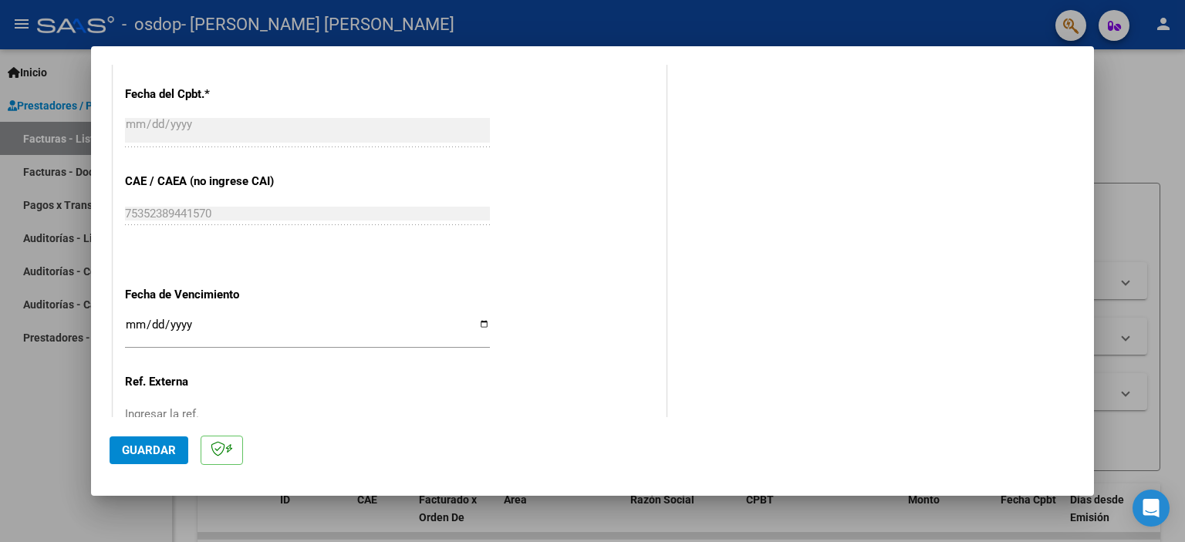
scroll to position [948, 0]
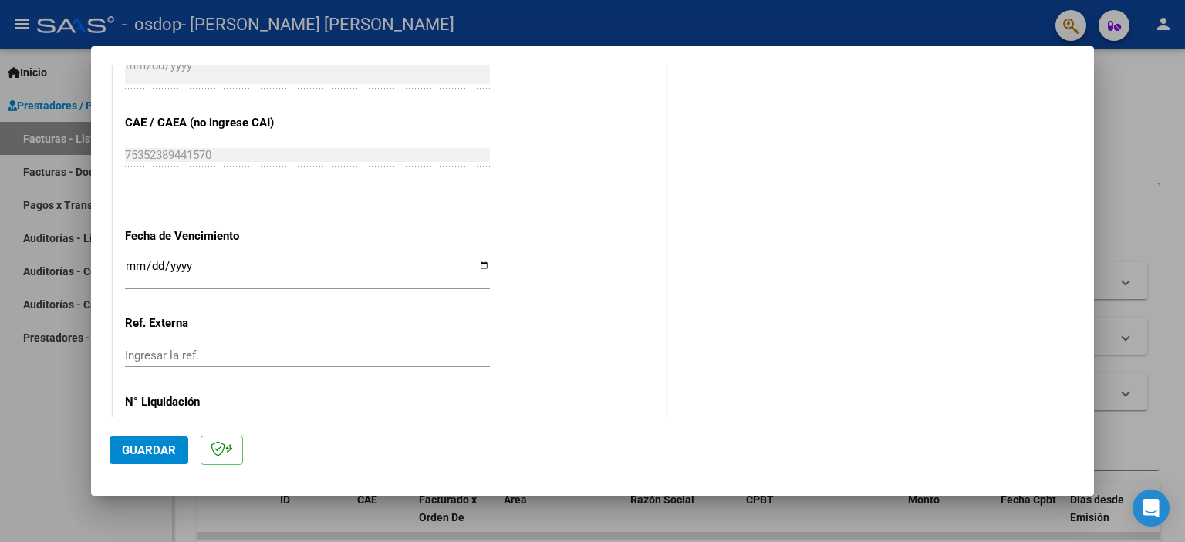
type input "202508"
click at [478, 265] on input "Ingresar la fecha" at bounding box center [307, 272] width 365 height 25
type input "[DATE]"
click at [190, 357] on input "Ingresar la ref." at bounding box center [307, 356] width 365 height 14
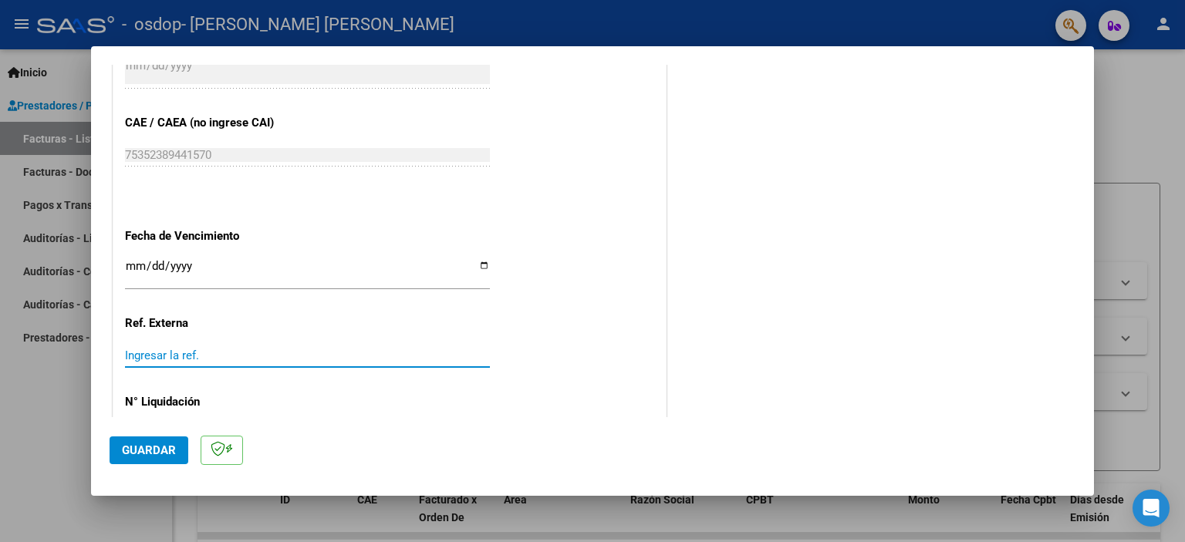
click at [190, 357] on input "Ingresar la ref." at bounding box center [307, 356] width 365 height 14
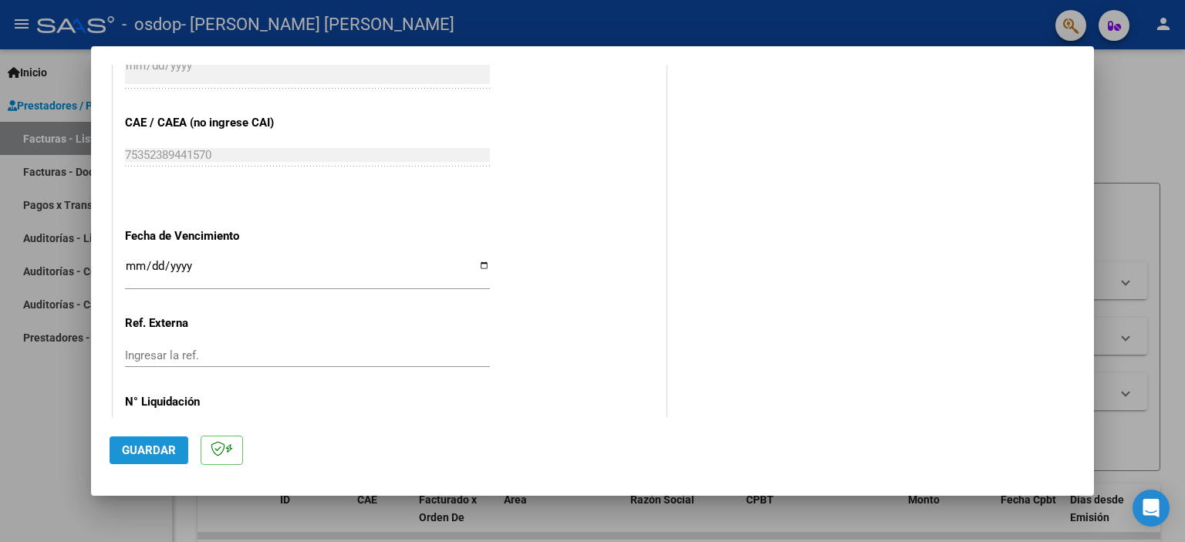
click at [164, 453] on span "Guardar" at bounding box center [149, 451] width 54 height 14
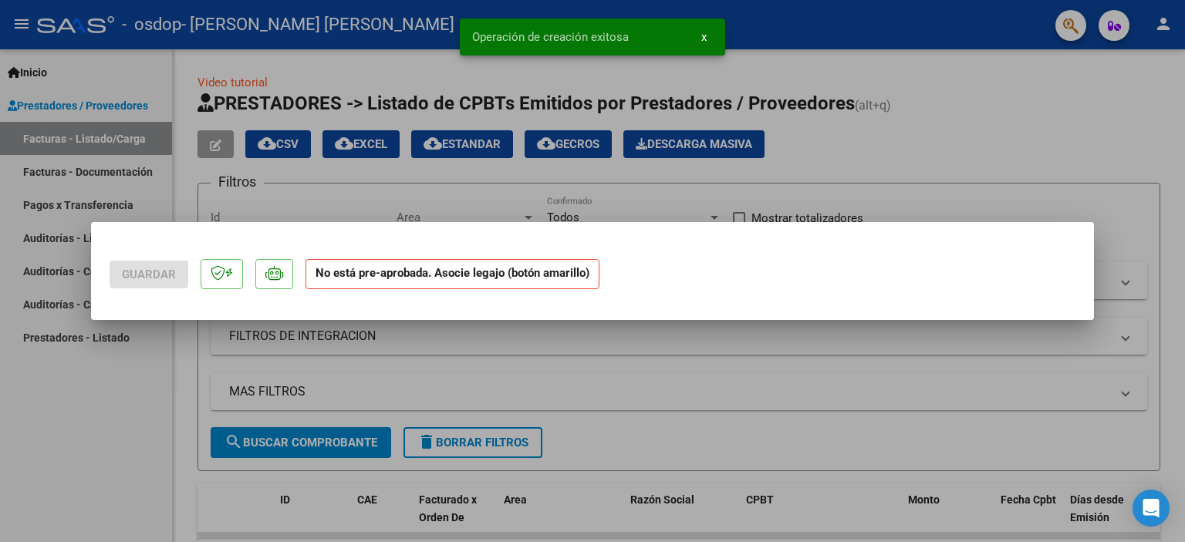
scroll to position [0, 0]
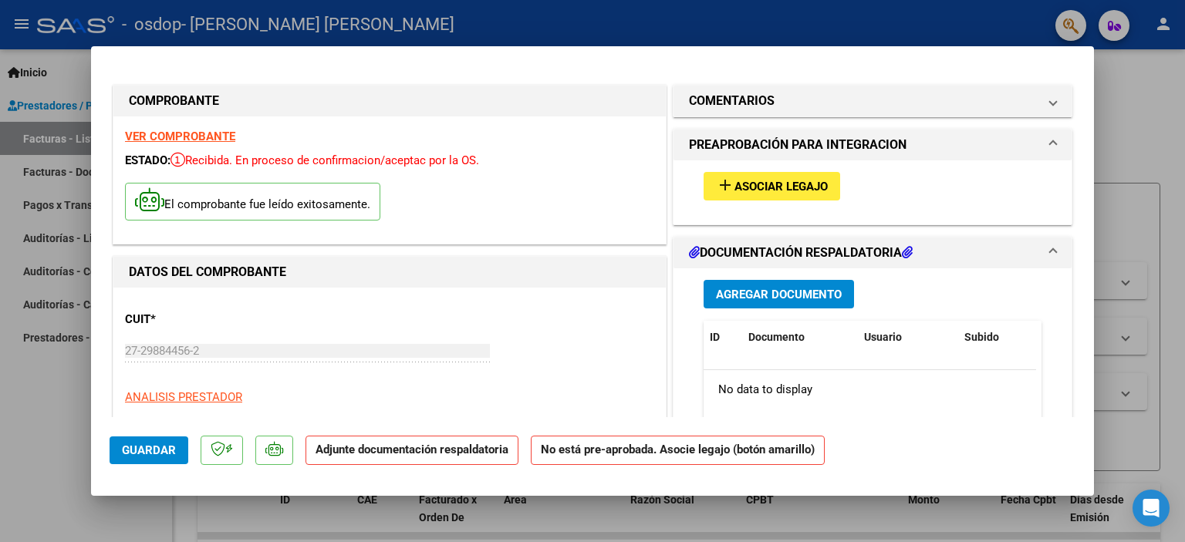
click at [735, 186] on span "Asociar Legajo" at bounding box center [781, 187] width 93 height 14
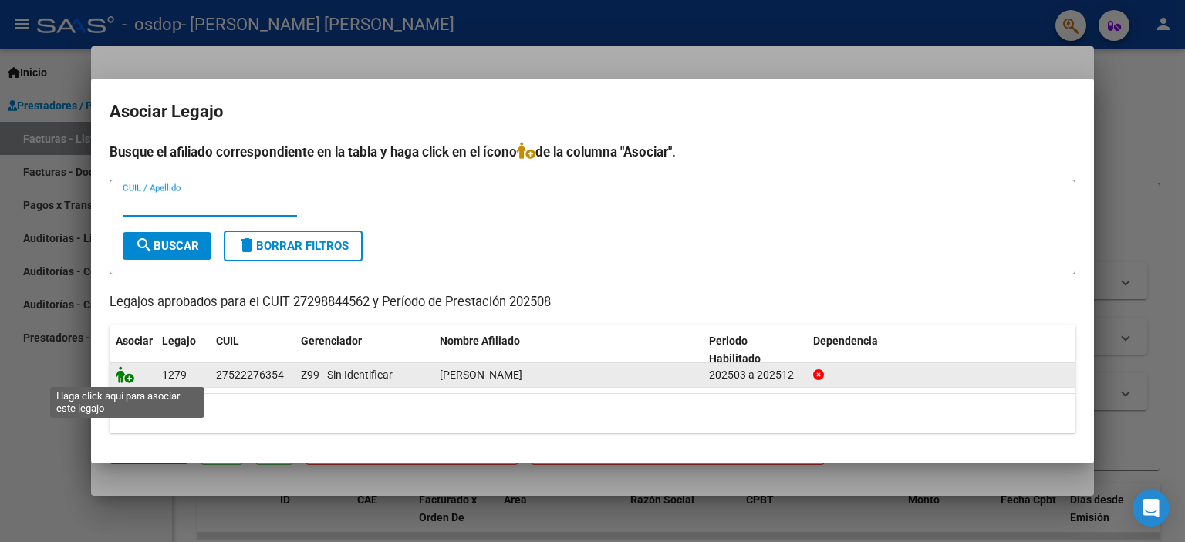
click at [129, 377] on icon at bounding box center [125, 375] width 19 height 17
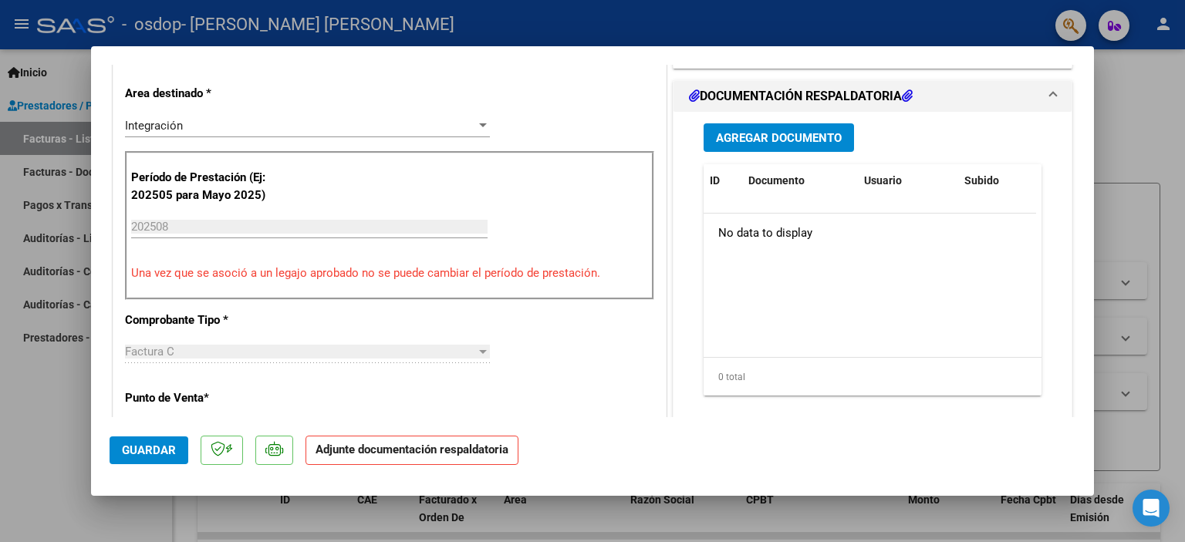
scroll to position [386, 0]
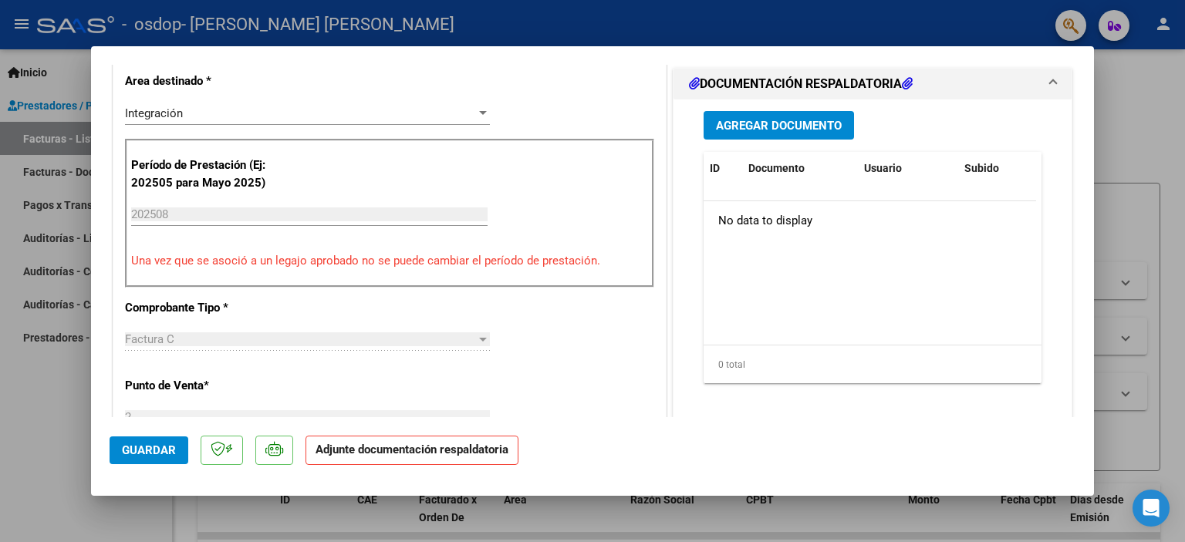
click at [756, 133] on button "Agregar Documento" at bounding box center [779, 125] width 150 height 29
click at [769, 128] on span "Agregar Documento" at bounding box center [779, 126] width 126 height 14
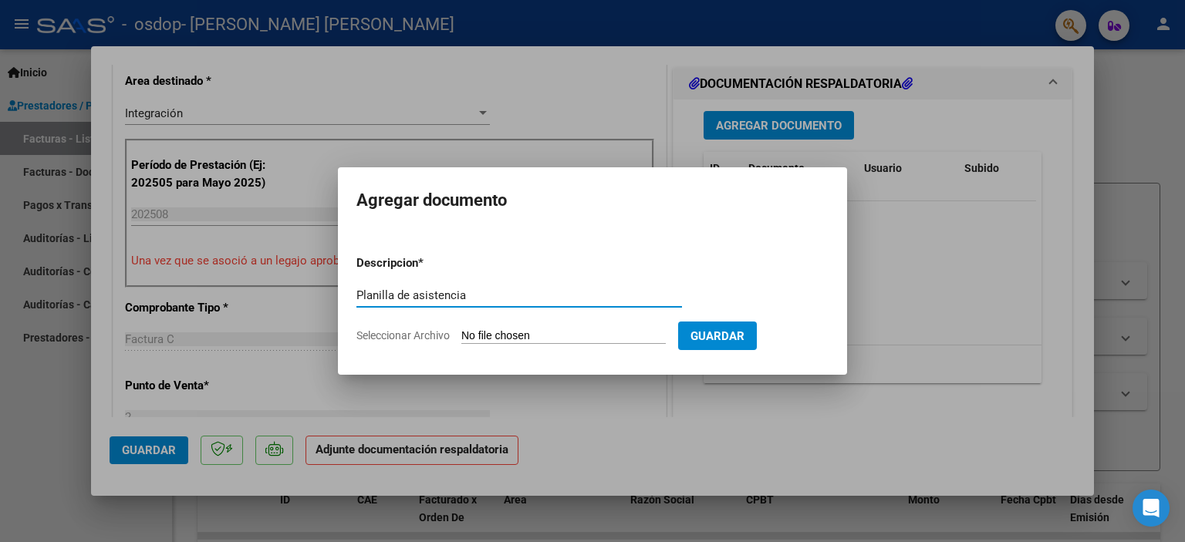
type input "Planilla de asistencia"
click at [422, 339] on span "Seleccionar Archivo" at bounding box center [403, 335] width 93 height 12
click at [461, 339] on input "Seleccionar Archivo" at bounding box center [563, 336] width 204 height 15
type input "C:\fakepath\ASISTENCIA AGOSTO [PERSON_NAME].pdf"
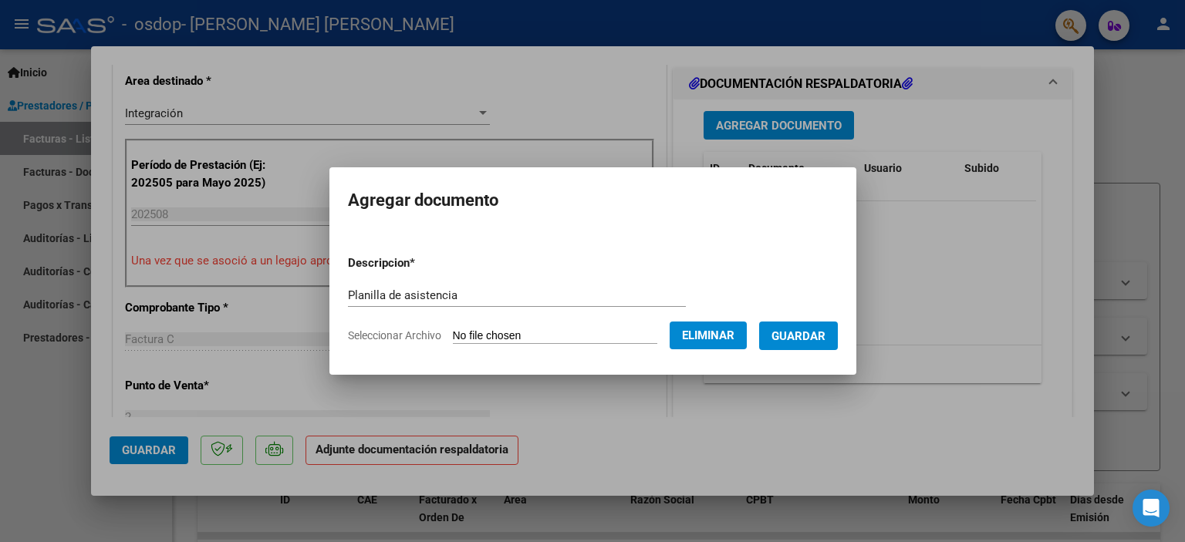
click at [815, 335] on span "Guardar" at bounding box center [799, 336] width 54 height 14
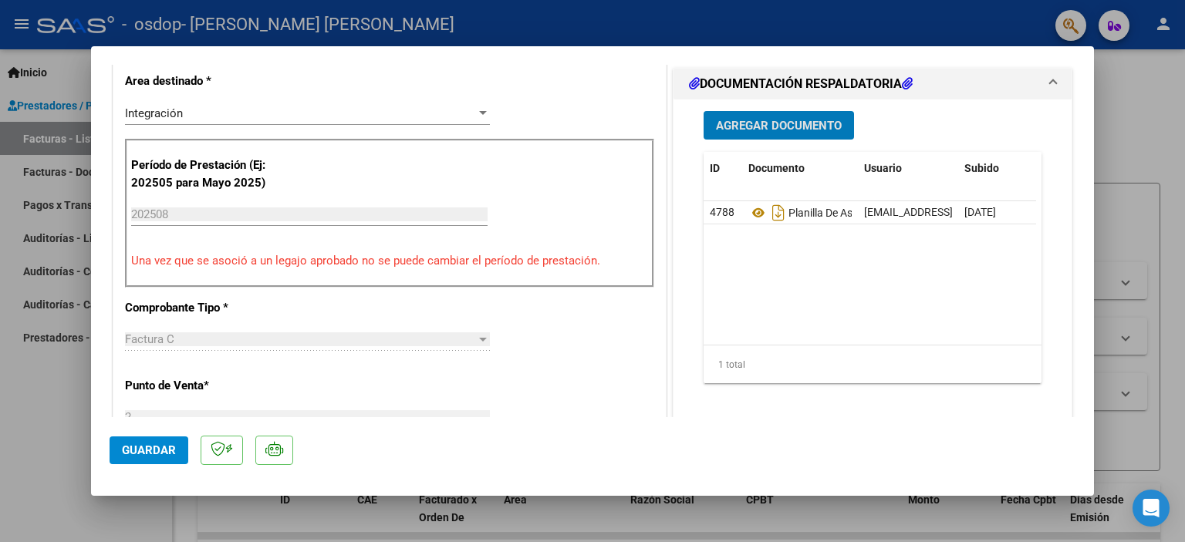
click at [744, 135] on button "Agregar Documento" at bounding box center [779, 125] width 150 height 29
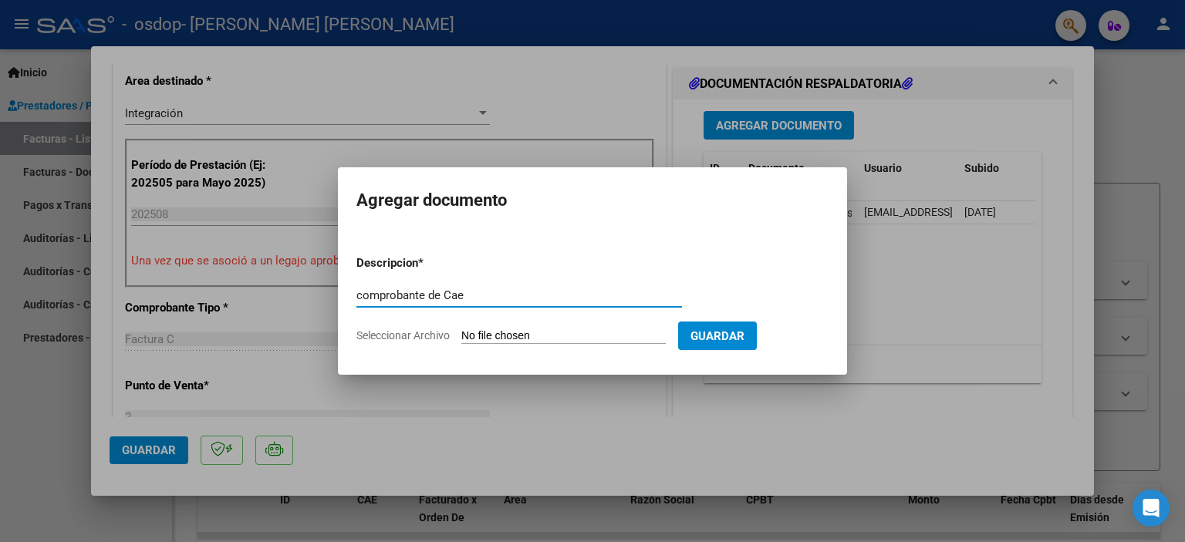
type input "comprobante de Cae"
click at [480, 342] on input "Seleccionar Archivo" at bounding box center [563, 336] width 204 height 15
type input "C:\fakepath\Constatación de Comprobantes _ AFIP.pdf"
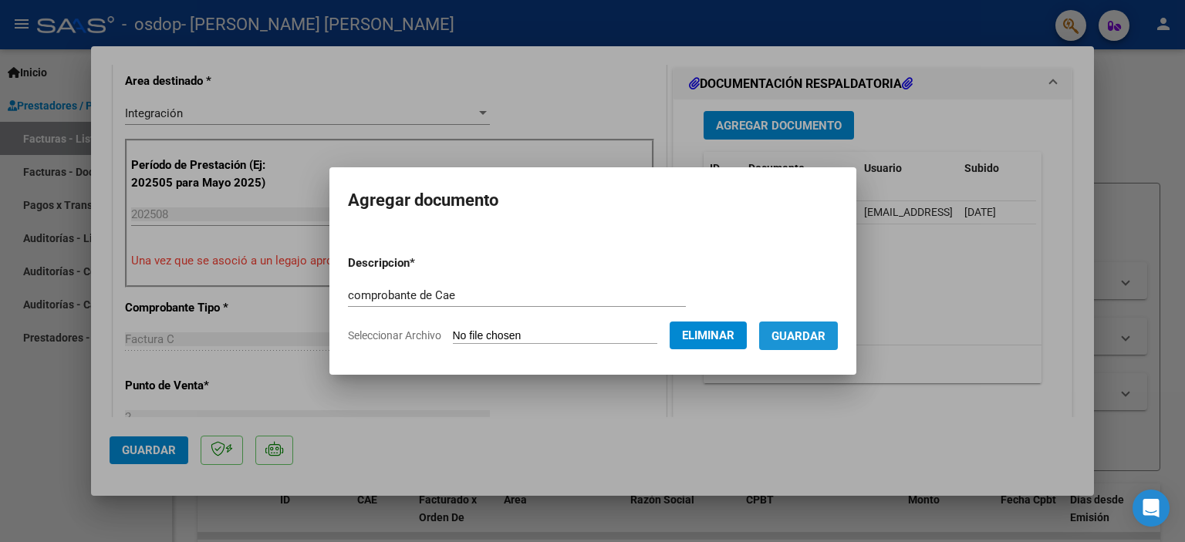
click at [816, 338] on span "Guardar" at bounding box center [799, 336] width 54 height 14
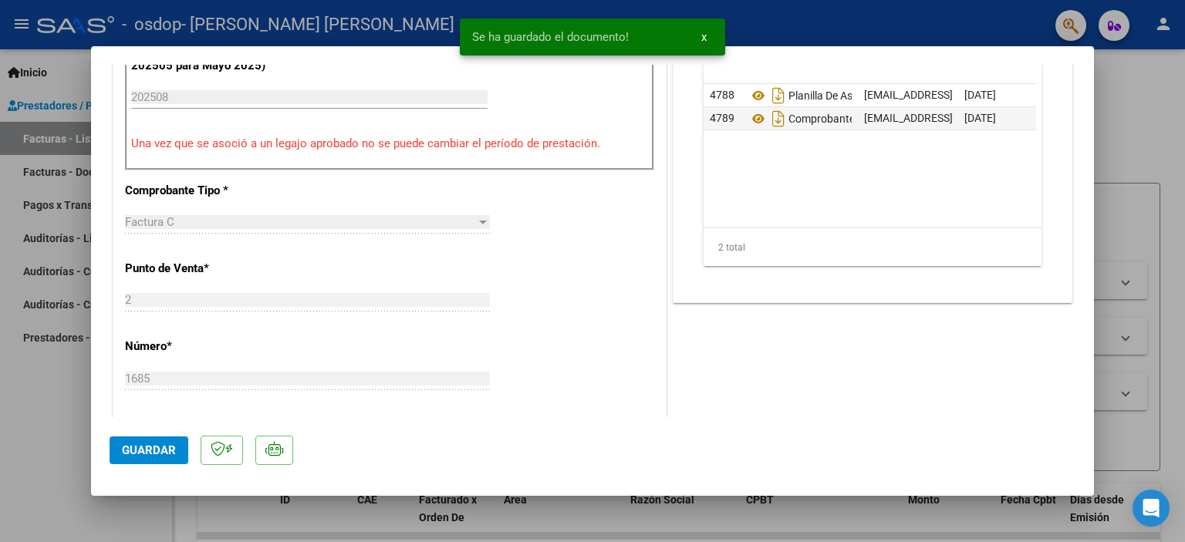
scroll to position [540, 0]
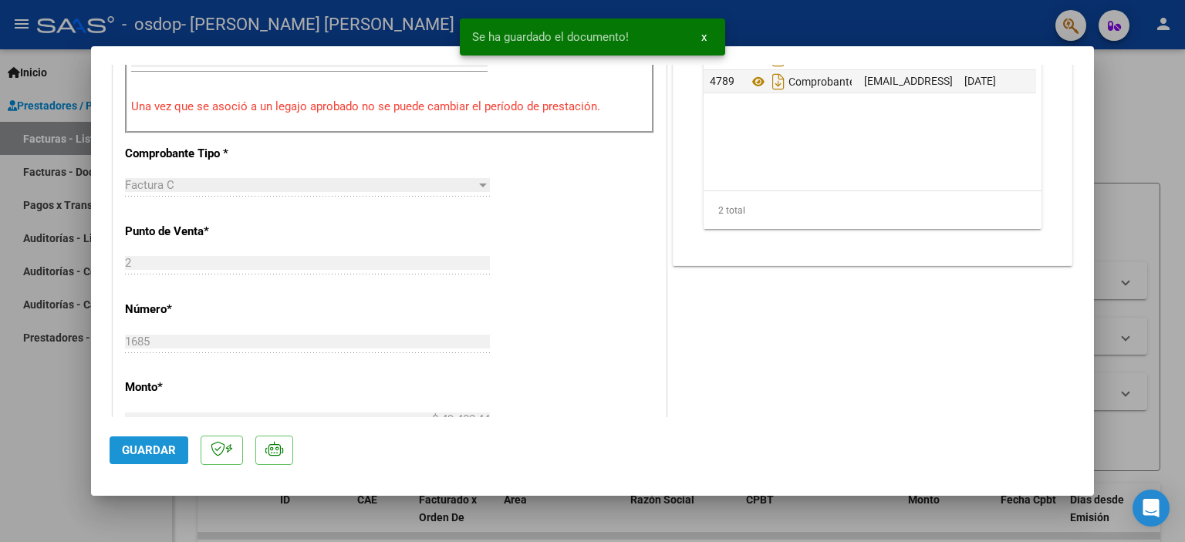
click at [163, 457] on span "Guardar" at bounding box center [149, 451] width 54 height 14
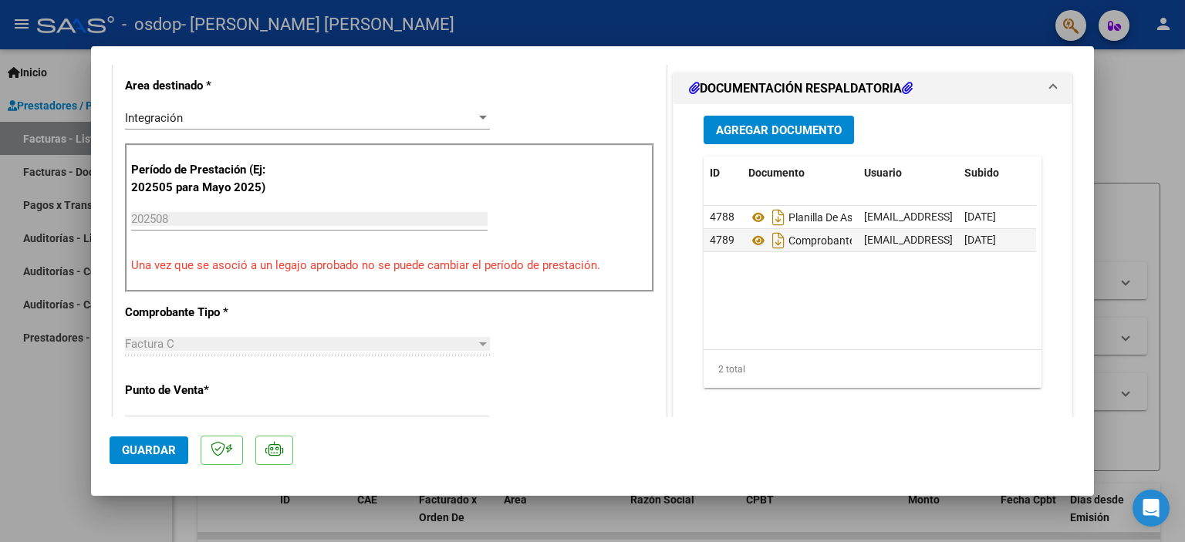
scroll to position [377, 0]
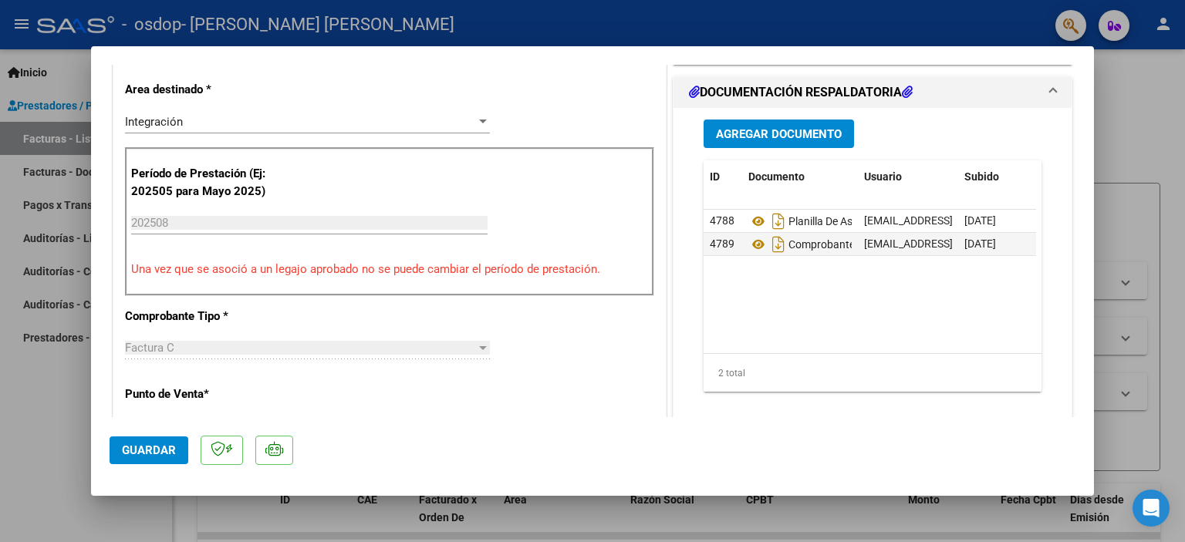
drag, startPoint x: 1070, startPoint y: 132, endPoint x: 1068, endPoint y: 123, distance: 9.4
click at [1068, 123] on mat-dialog-content "COMPROBANTE VER COMPROBANTE ESTADO: Recibida. En proceso de confirmacion/acepta…" at bounding box center [592, 241] width 1003 height 353
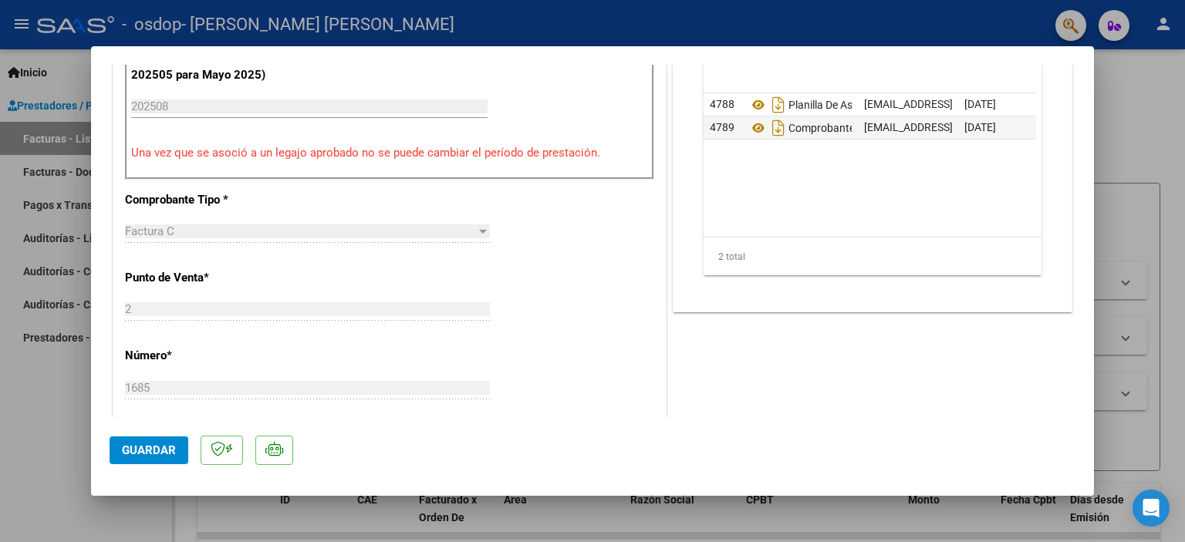
scroll to position [1027, 0]
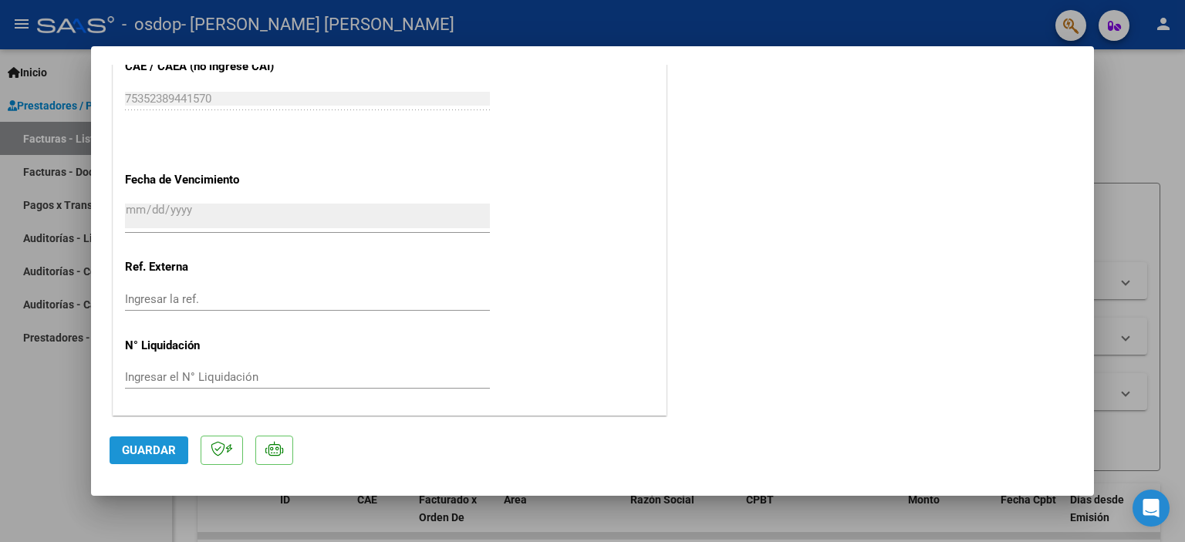
click at [164, 448] on span "Guardar" at bounding box center [149, 451] width 54 height 14
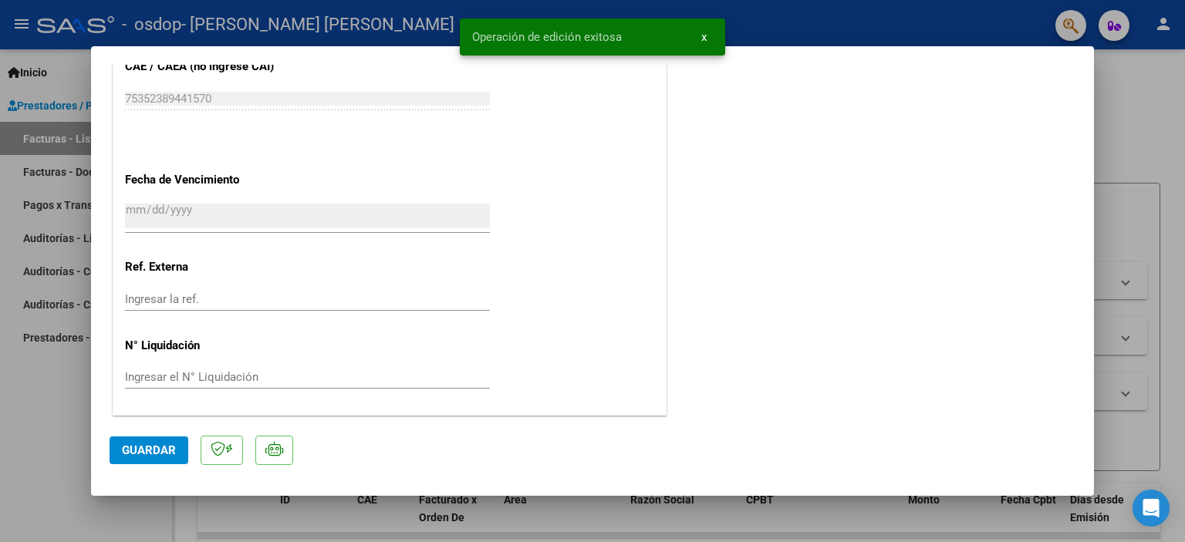
click at [1114, 110] on div at bounding box center [592, 271] width 1185 height 542
click at [1114, 110] on h1 "PRESTADORES -> Listado de CPBTs Emitidos por Prestadores / Proveedores (alt+q)" at bounding box center [679, 104] width 963 height 27
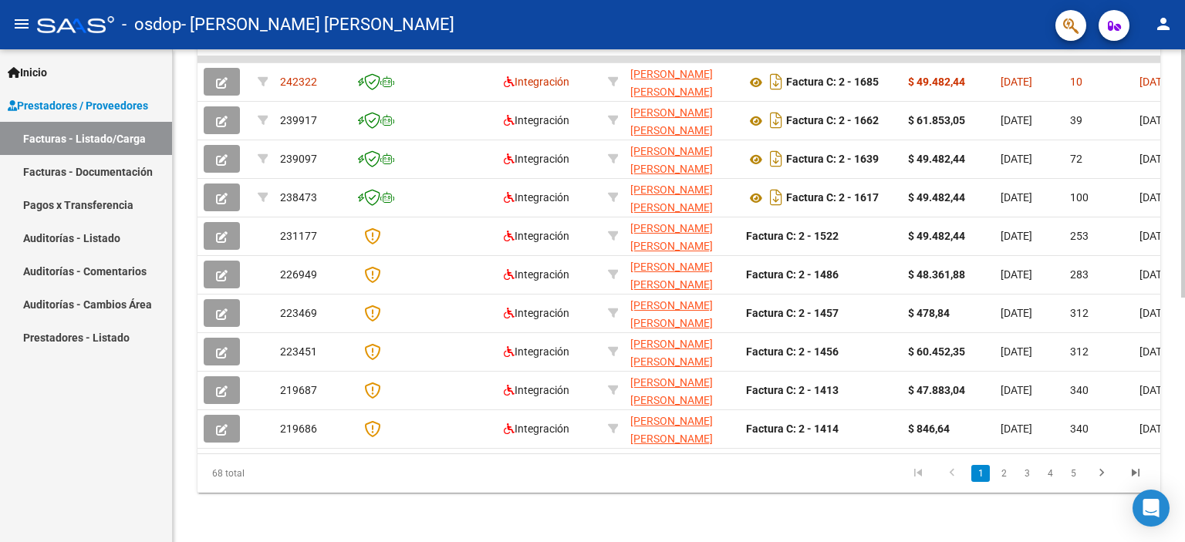
scroll to position [0, 8]
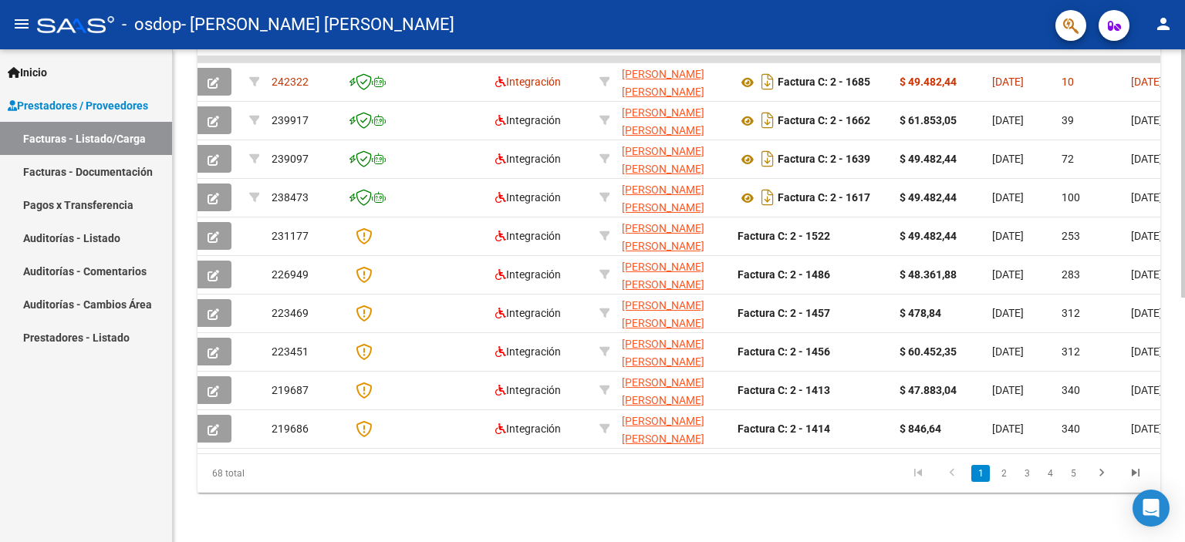
click at [664, 486] on datatable-pager "1 2 3 4 5" at bounding box center [774, 474] width 758 height 26
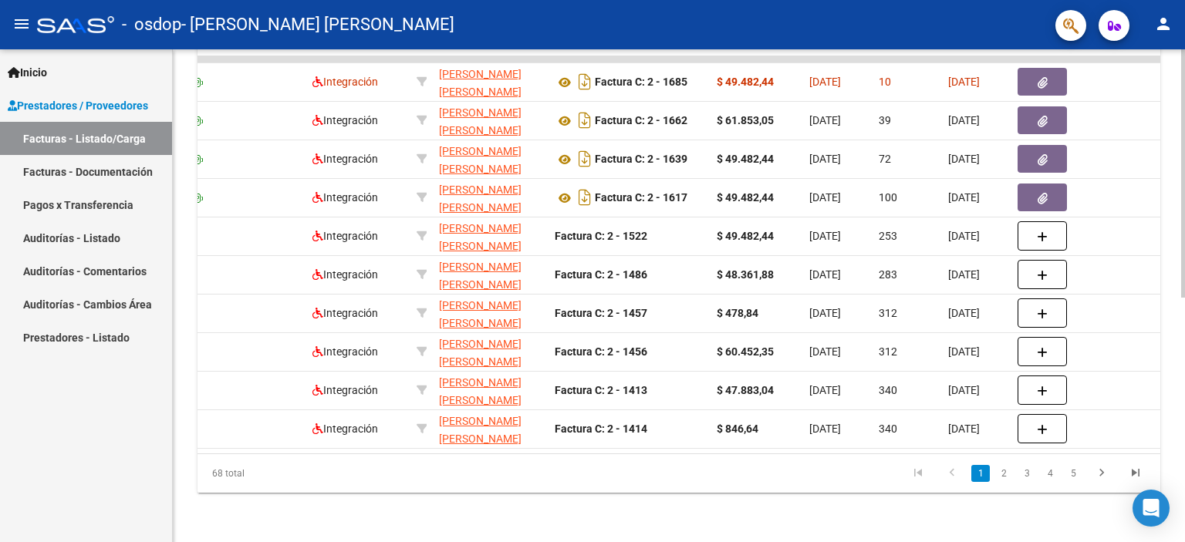
scroll to position [0, 286]
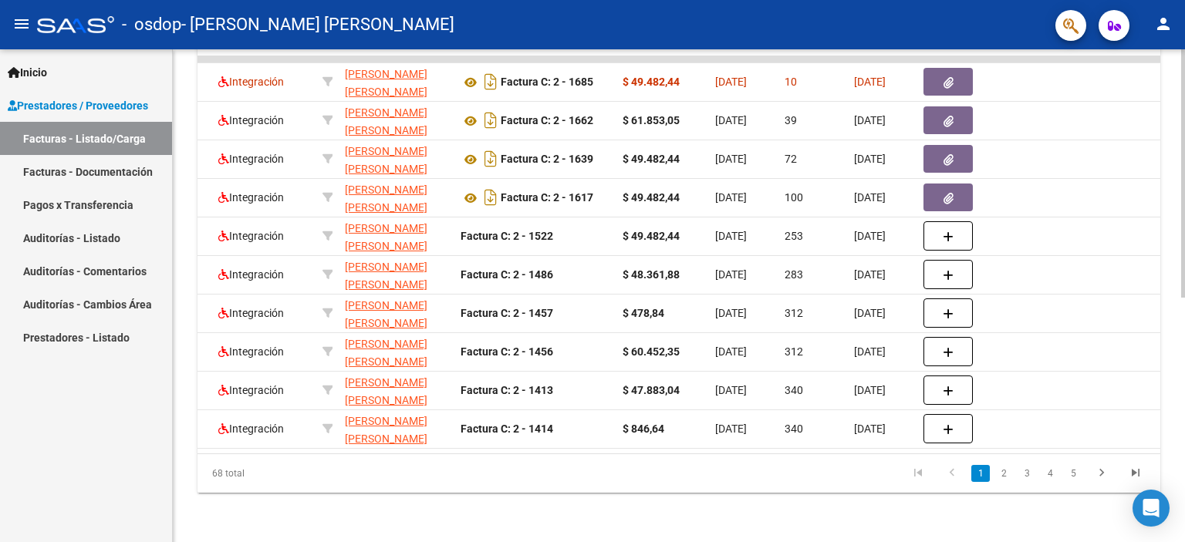
click at [524, 462] on datatable-pager "1 2 3 4 5" at bounding box center [774, 474] width 758 height 26
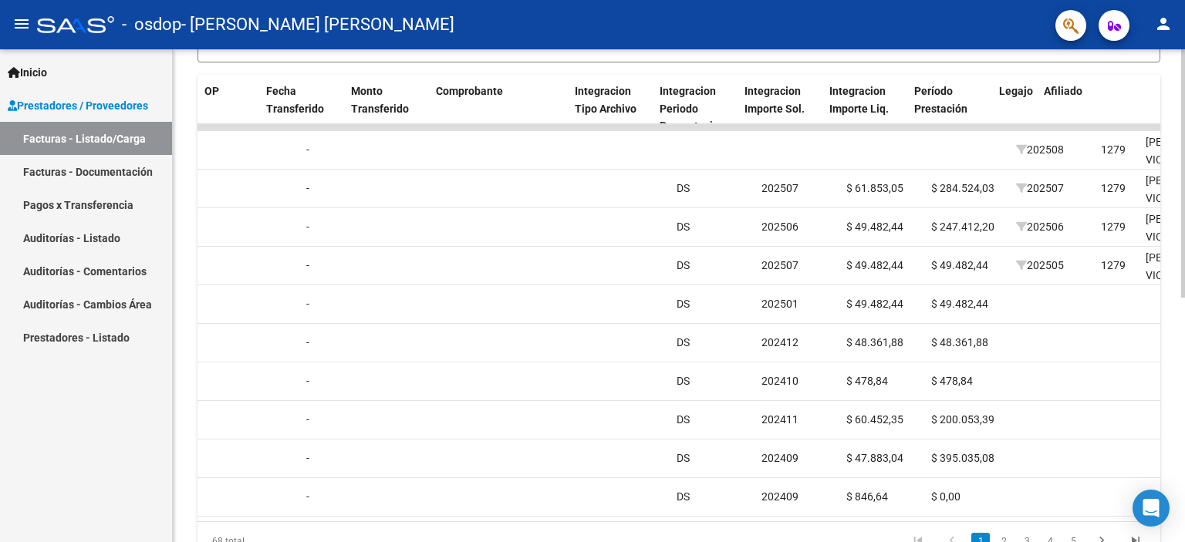
scroll to position [0, 1324]
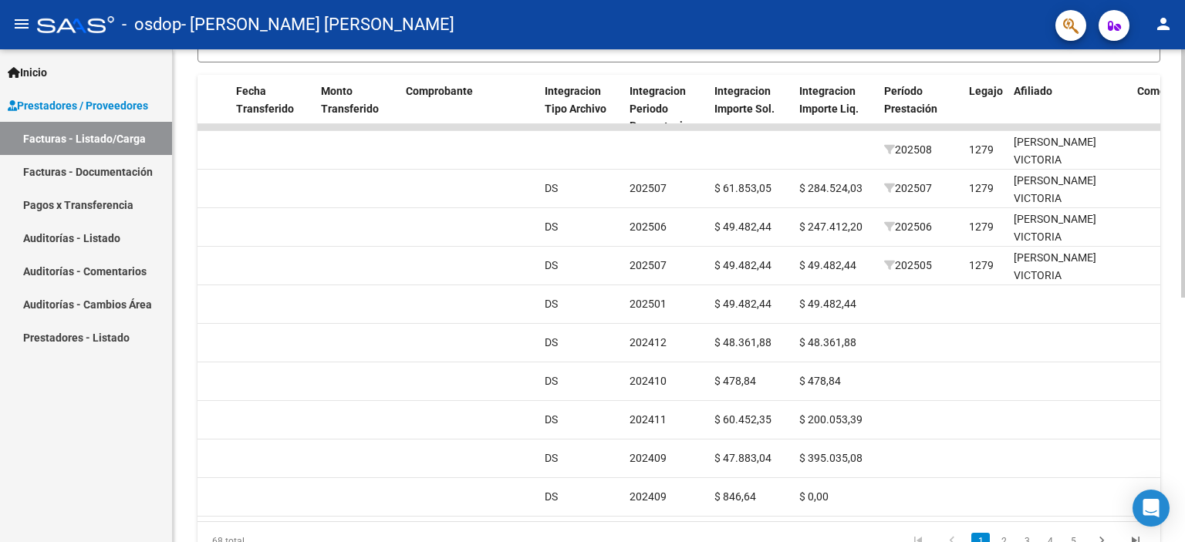
drag, startPoint x: 764, startPoint y: 532, endPoint x: 776, endPoint y: 535, distance: 11.8
click at [775, 534] on div "68 total 1 2 3 4 5" at bounding box center [679, 541] width 963 height 39
click at [776, 535] on div "68 total 1 2 3 4 5" at bounding box center [679, 541] width 963 height 39
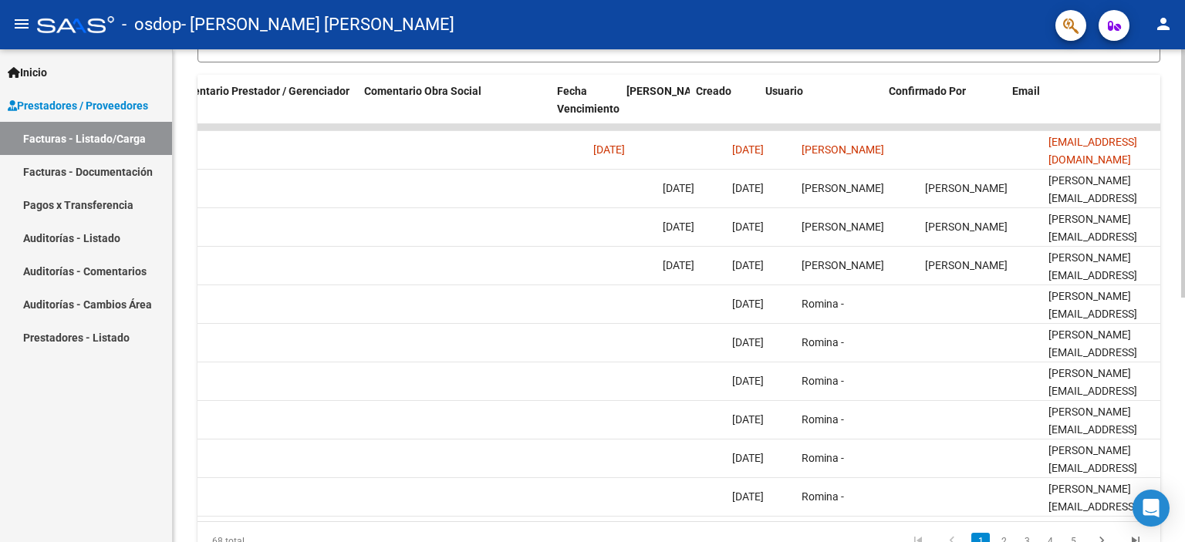
scroll to position [0, 2290]
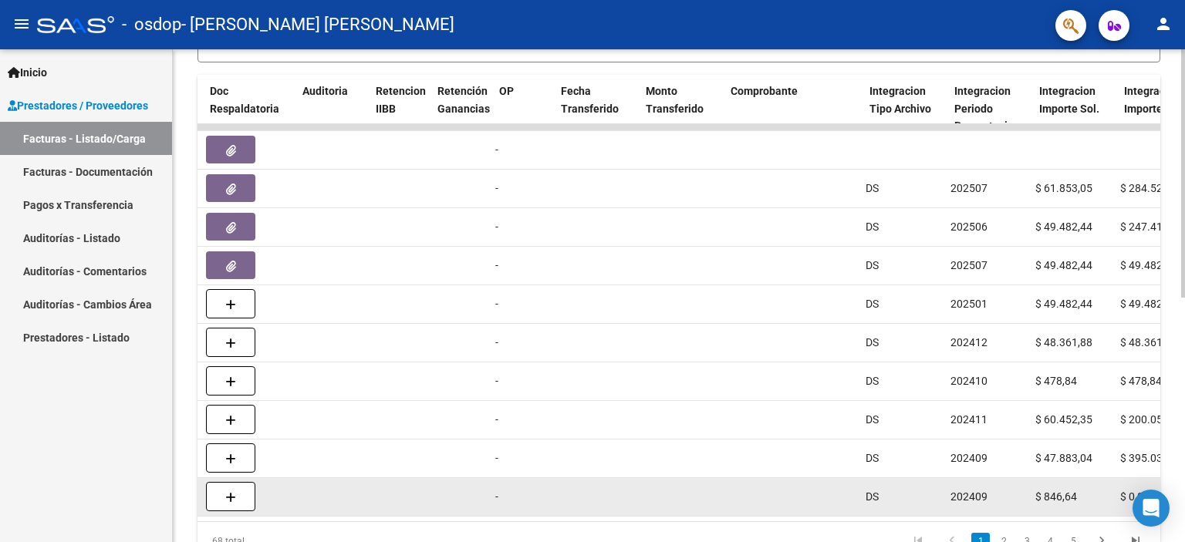
click at [636, 509] on datatable-body-cell at bounding box center [593, 497] width 85 height 38
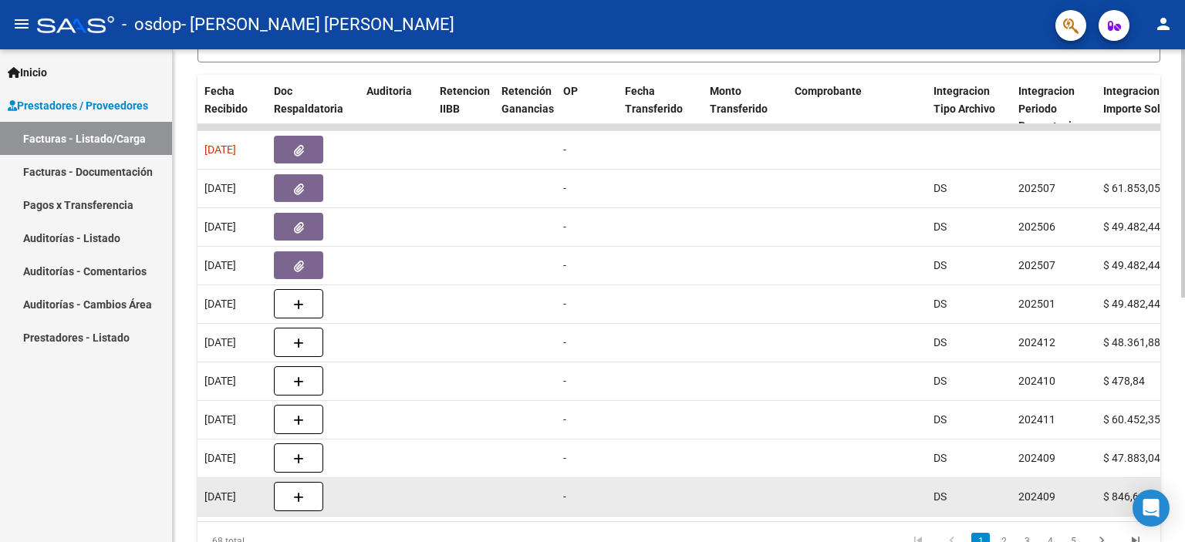
click at [580, 499] on div "-" at bounding box center [587, 497] width 49 height 18
drag, startPoint x: 515, startPoint y: 509, endPoint x: 455, endPoint y: 512, distance: 61.1
click at [455, 512] on div "219686 Integración [PERSON_NAME] [PERSON_NAME] 27298844562 Factura C: 2 - 1414 …" at bounding box center [888, 497] width 3253 height 39
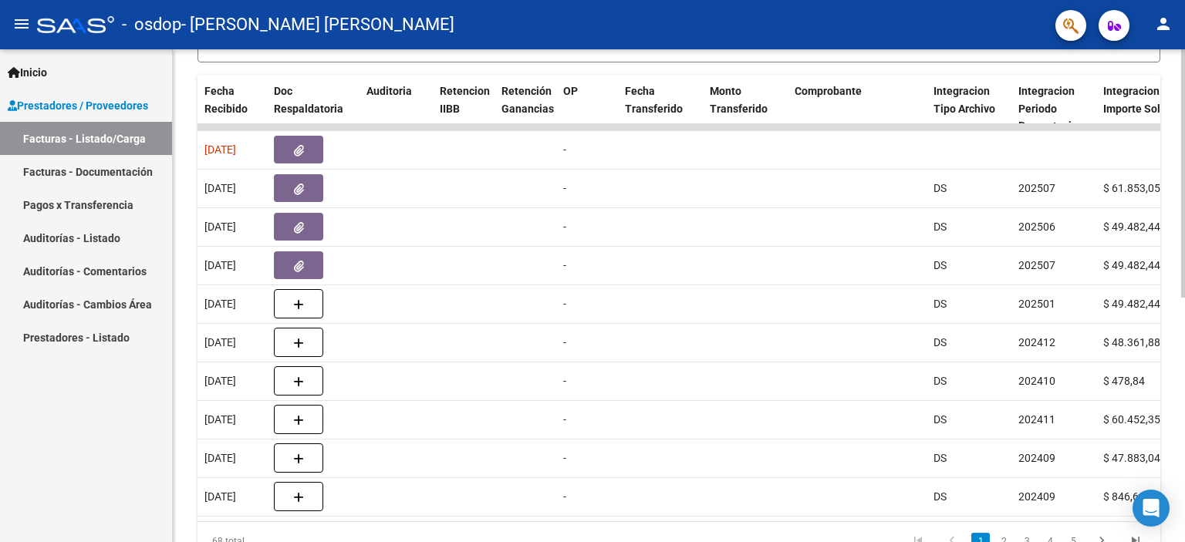
drag, startPoint x: 485, startPoint y: 514, endPoint x: 445, endPoint y: 520, distance: 40.6
click at [451, 519] on datatable-body "242322 Integración [PERSON_NAME] [PERSON_NAME] 27298844562 Factura C: 2 - 1685 …" at bounding box center [679, 322] width 963 height 397
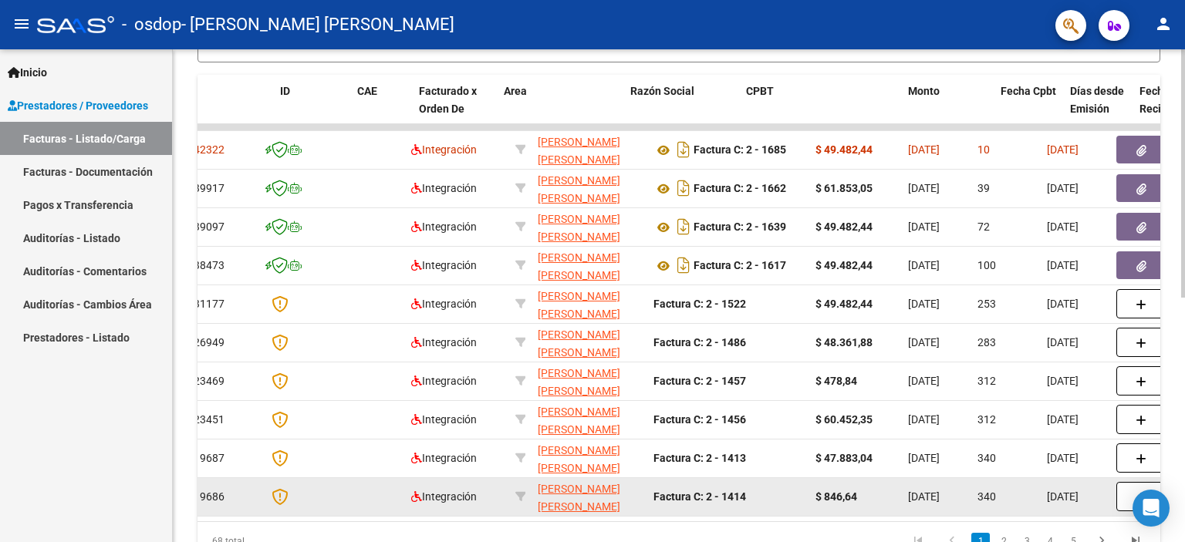
scroll to position [0, 0]
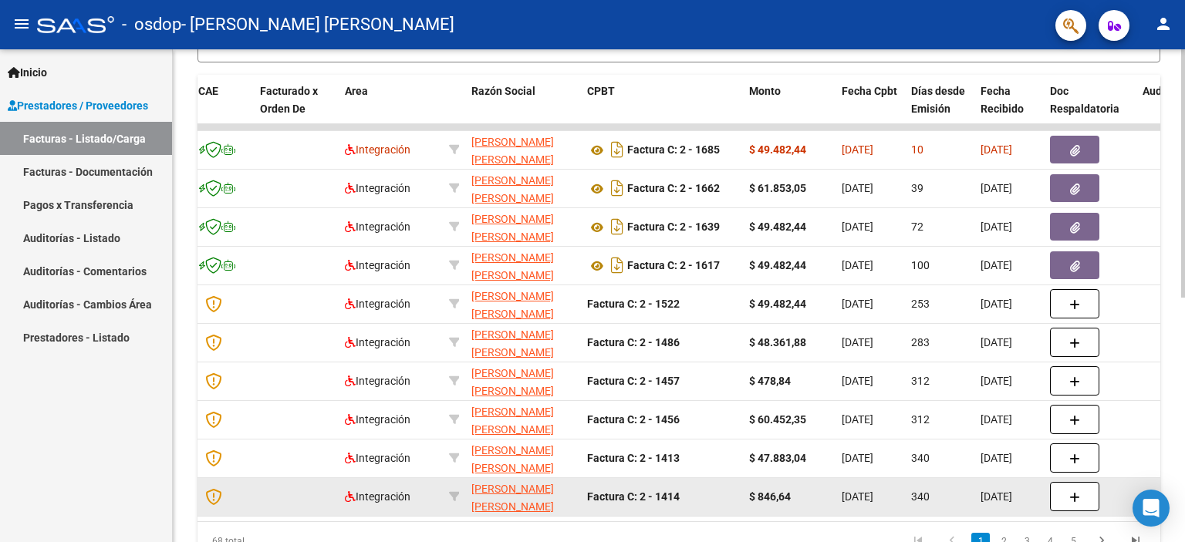
scroll to position [0, 170]
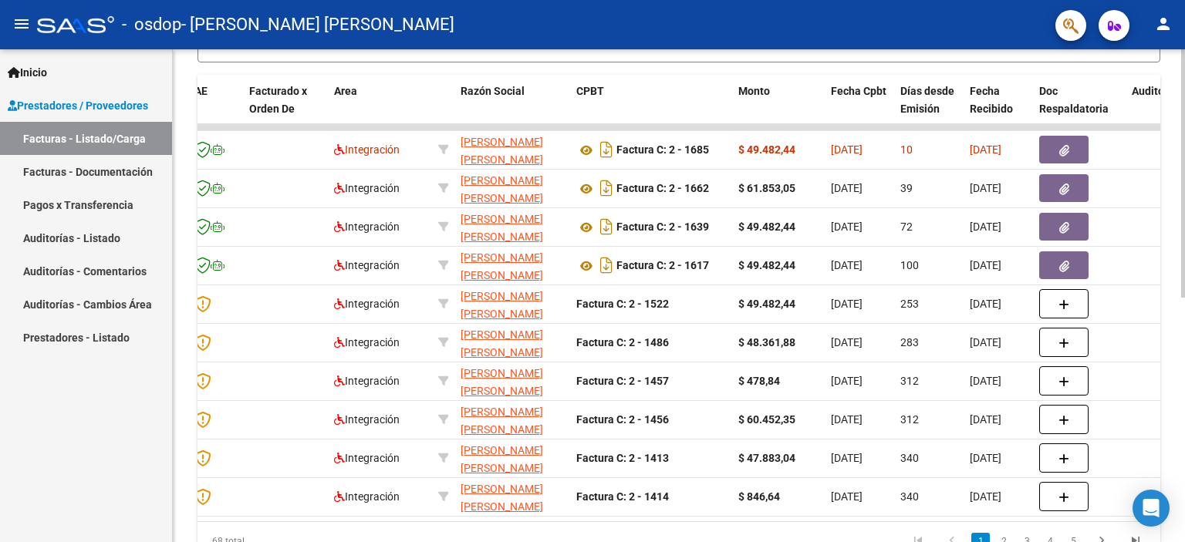
click at [505, 532] on div "68 total 1 2 3 4 5" at bounding box center [679, 541] width 963 height 39
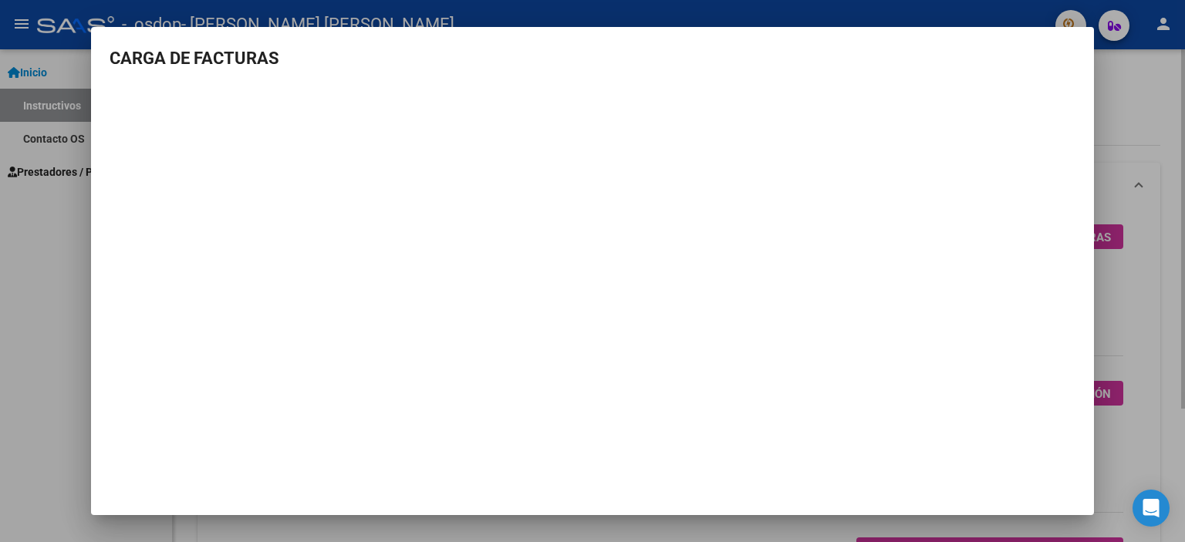
click at [1113, 110] on div at bounding box center [592, 271] width 1185 height 542
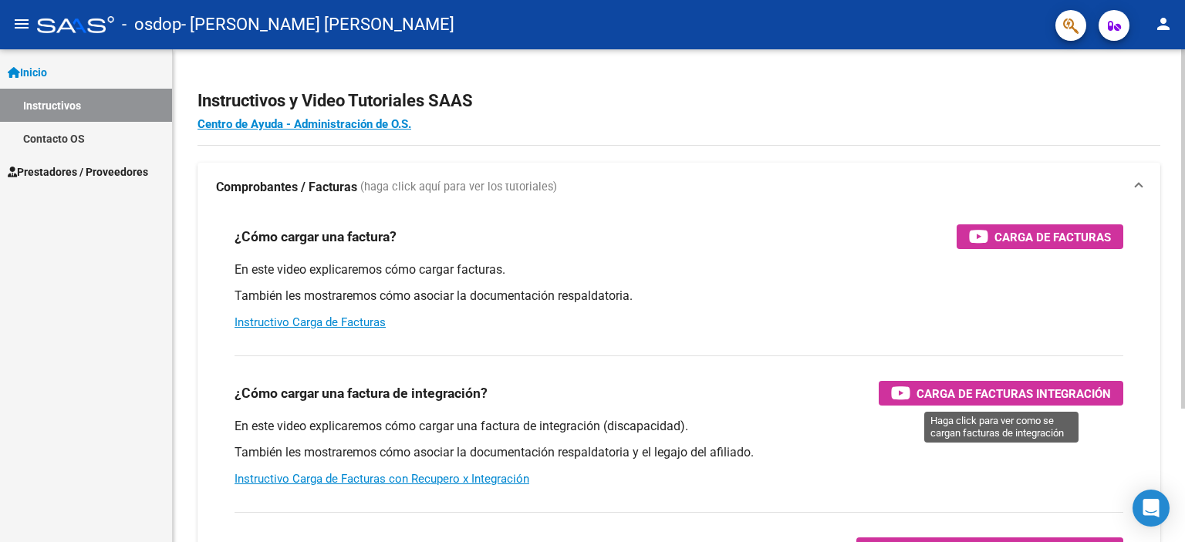
click at [955, 396] on span "Carga de Facturas Integración" at bounding box center [1014, 393] width 194 height 19
